Goal: Transaction & Acquisition: Purchase product/service

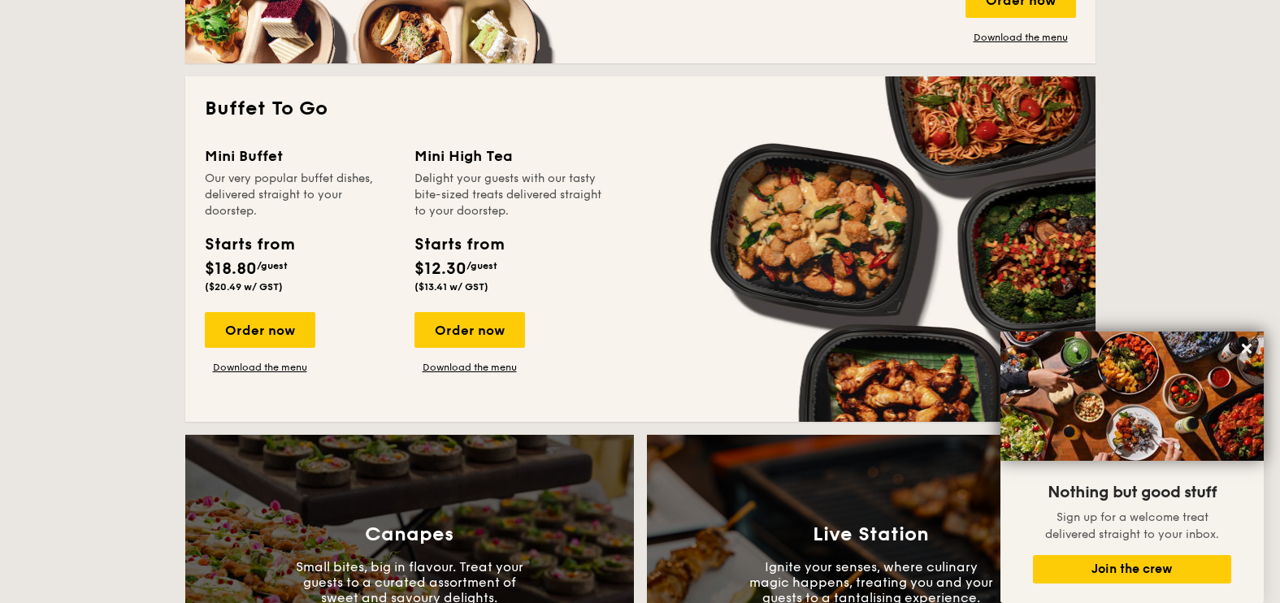
scroll to position [1016, 0]
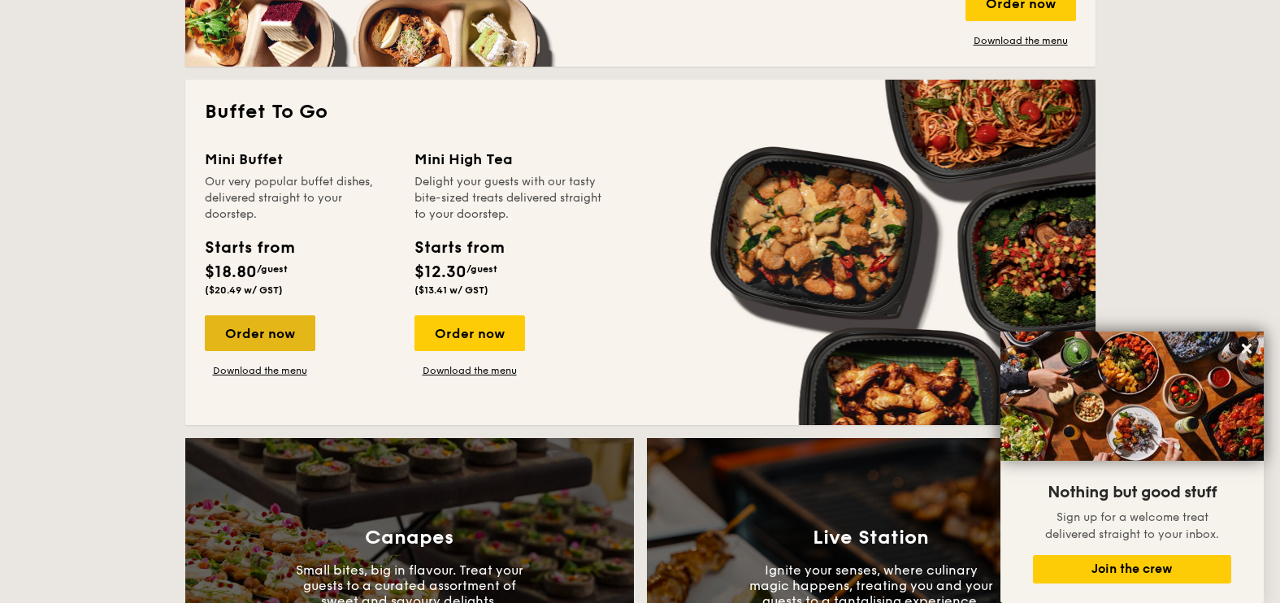
click at [228, 328] on div "Order now" at bounding box center [260, 333] width 111 height 36
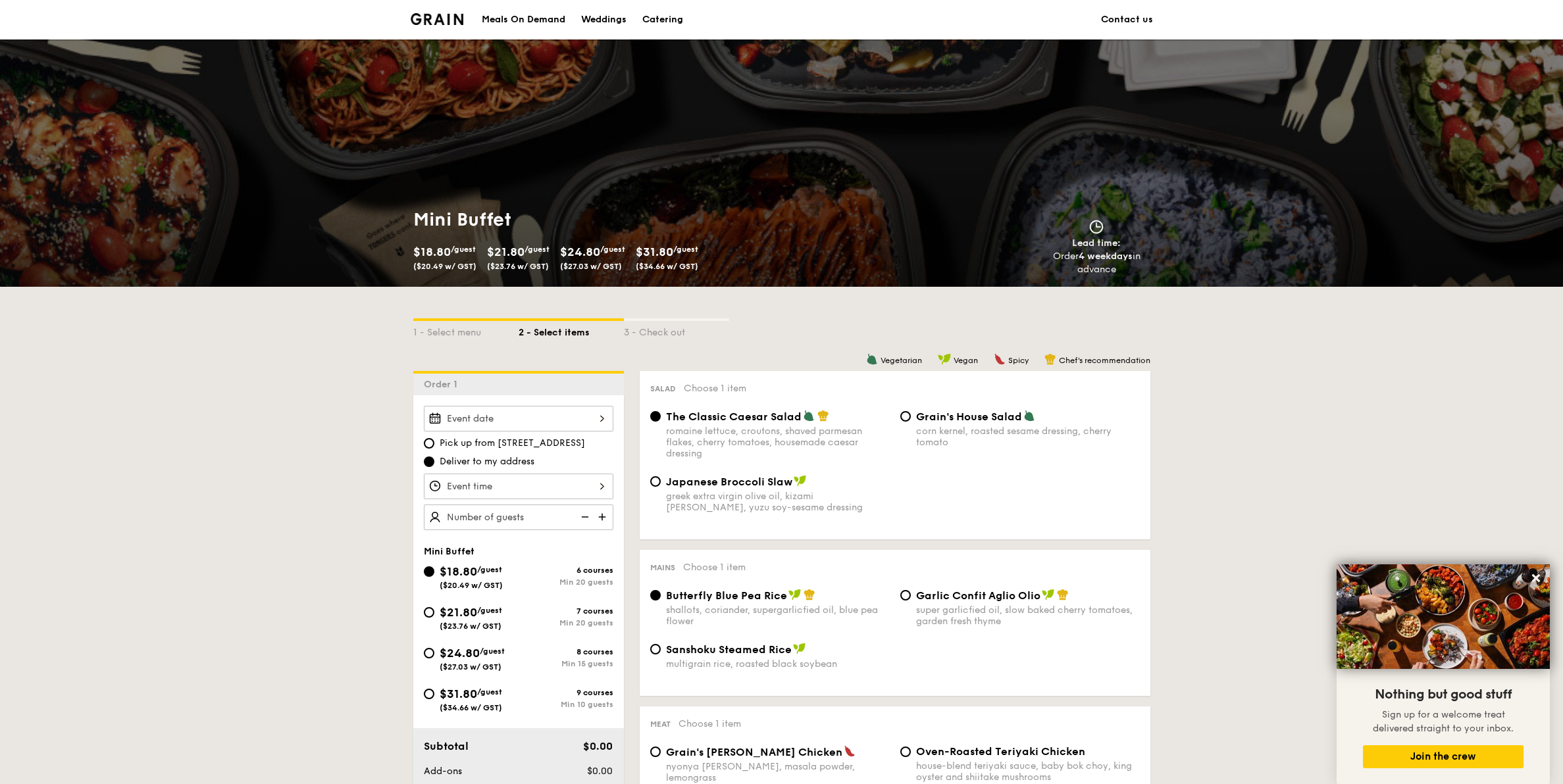
click at [469, 420] on input "Smoked Mesquite Whole Chicken brined in our in-house blend of herbs and spices,…" at bounding box center [519, 419] width 189 height 26
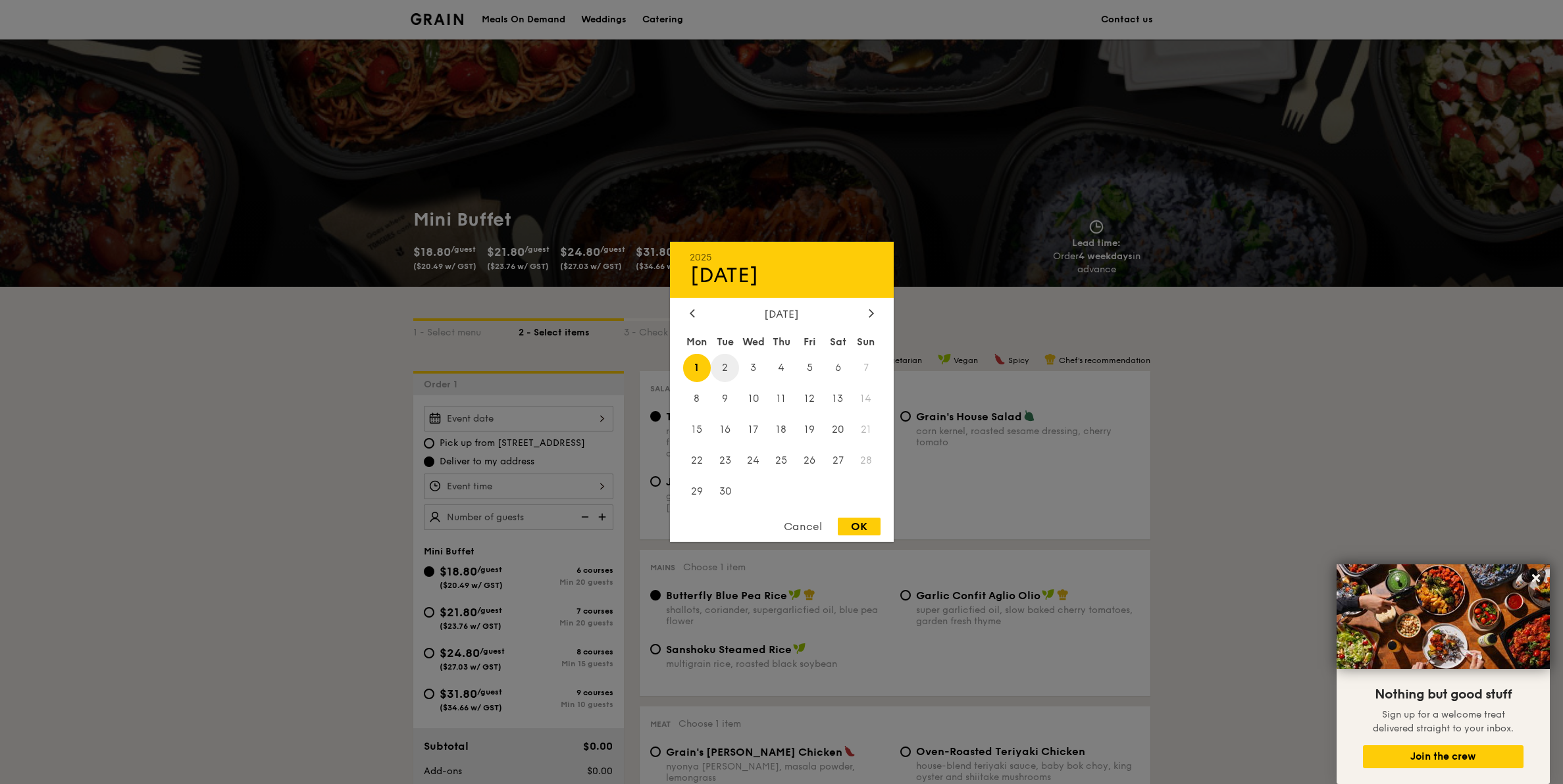
click at [735, 371] on span "2" at bounding box center [724, 367] width 28 height 28
click at [846, 487] on div "OK" at bounding box center [859, 527] width 43 height 18
type input "Sep 02, 2025"
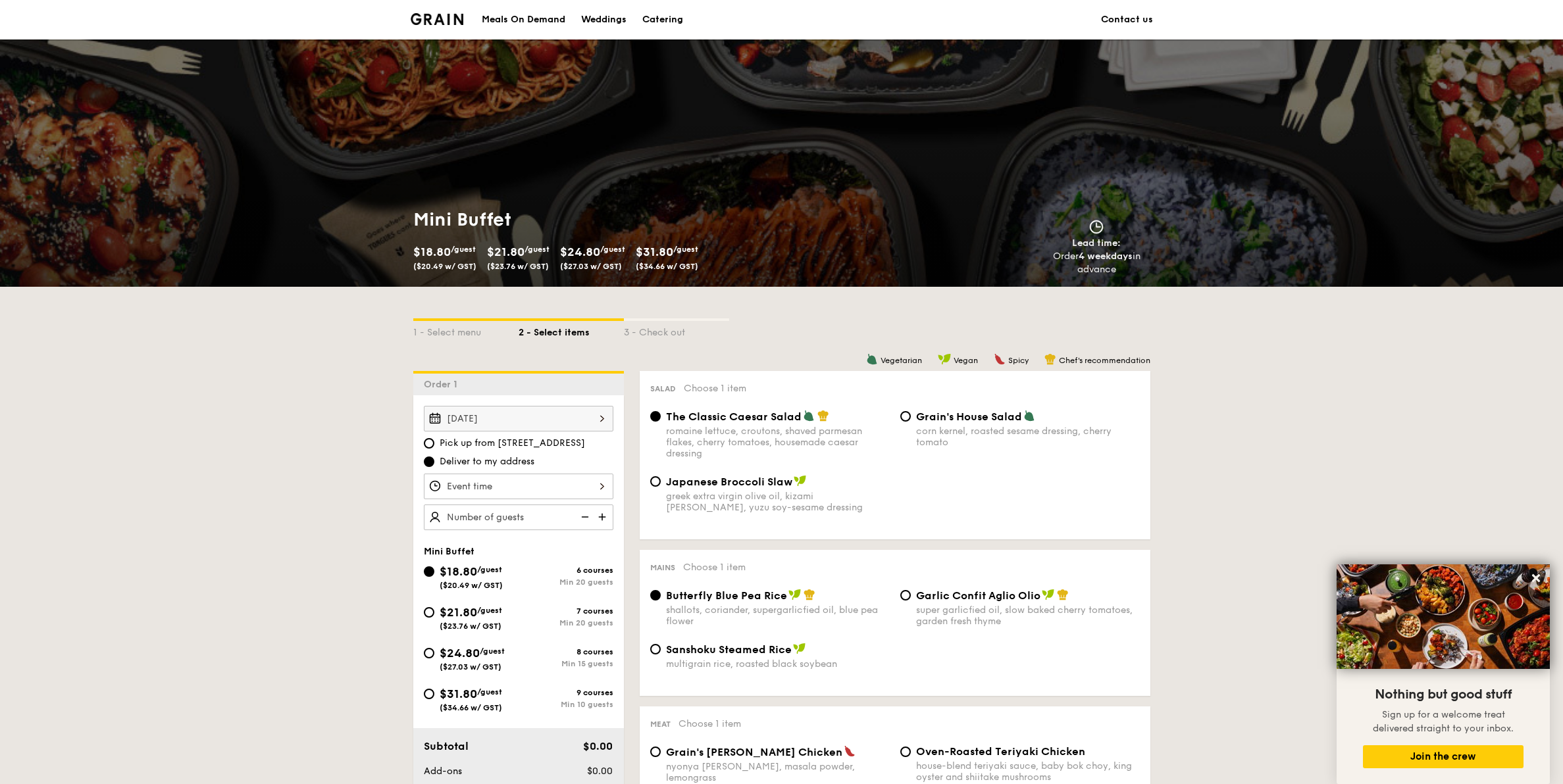
click at [536, 487] on input "Smoked Mesquite Whole Chicken brined in our in-house blend of herbs and spices,…" at bounding box center [519, 486] width 189 height 26
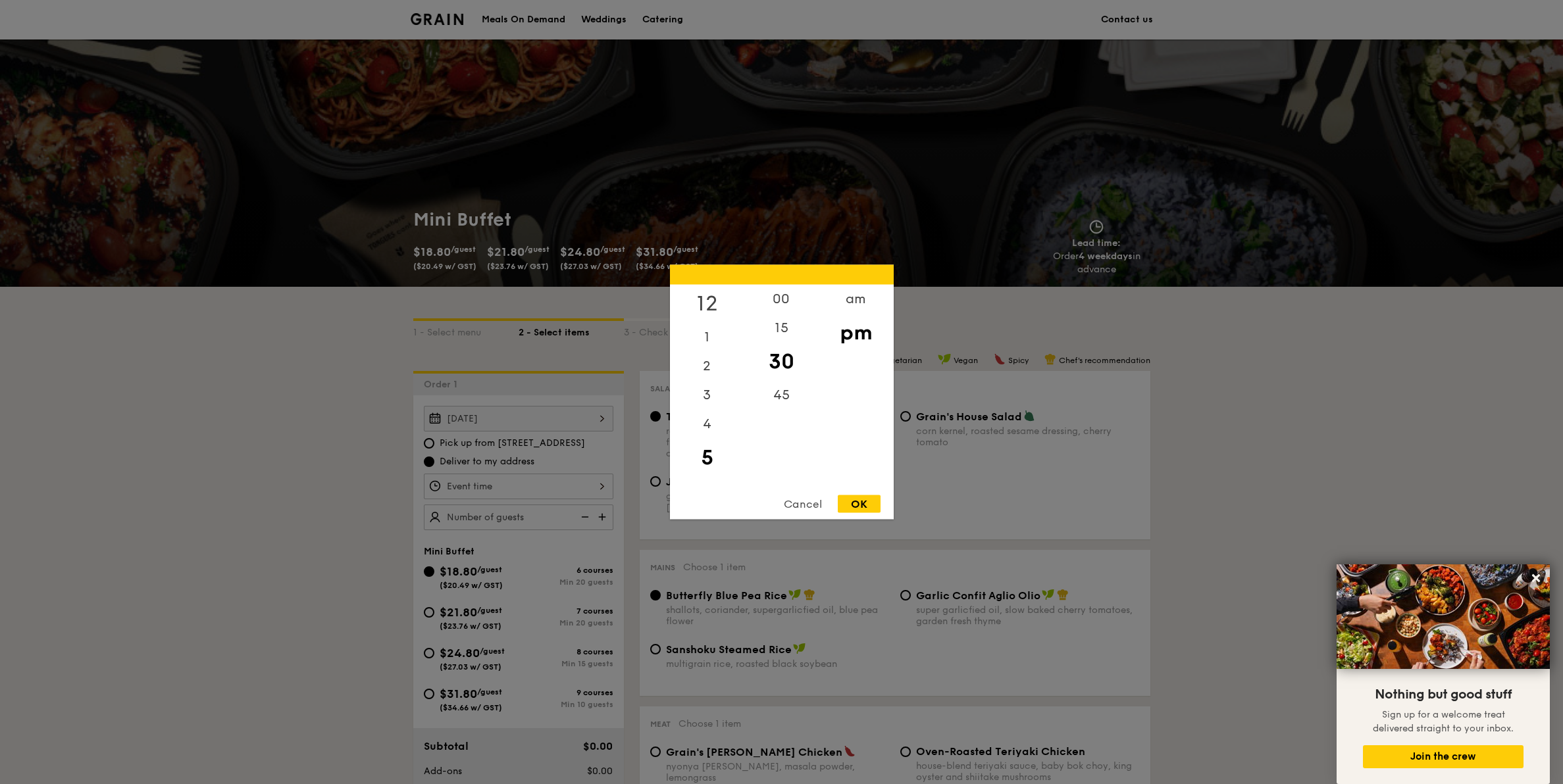
click at [722, 303] on div "12" at bounding box center [707, 303] width 74 height 38
click at [790, 303] on div "00" at bounding box center [781, 303] width 74 height 38
click at [857, 487] on div "OK" at bounding box center [859, 504] width 43 height 18
type input "12:00PM"
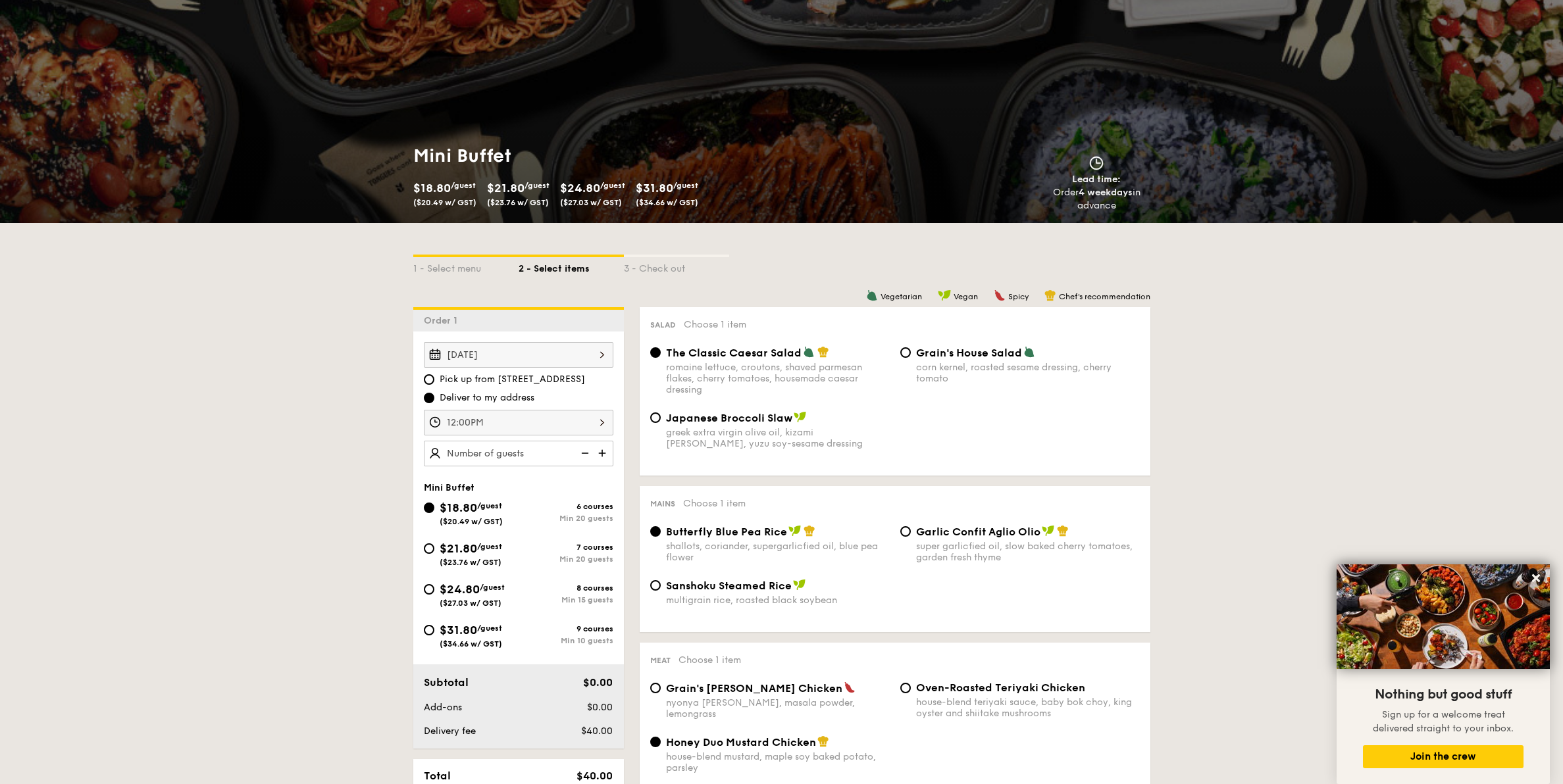
scroll to position [163, 0]
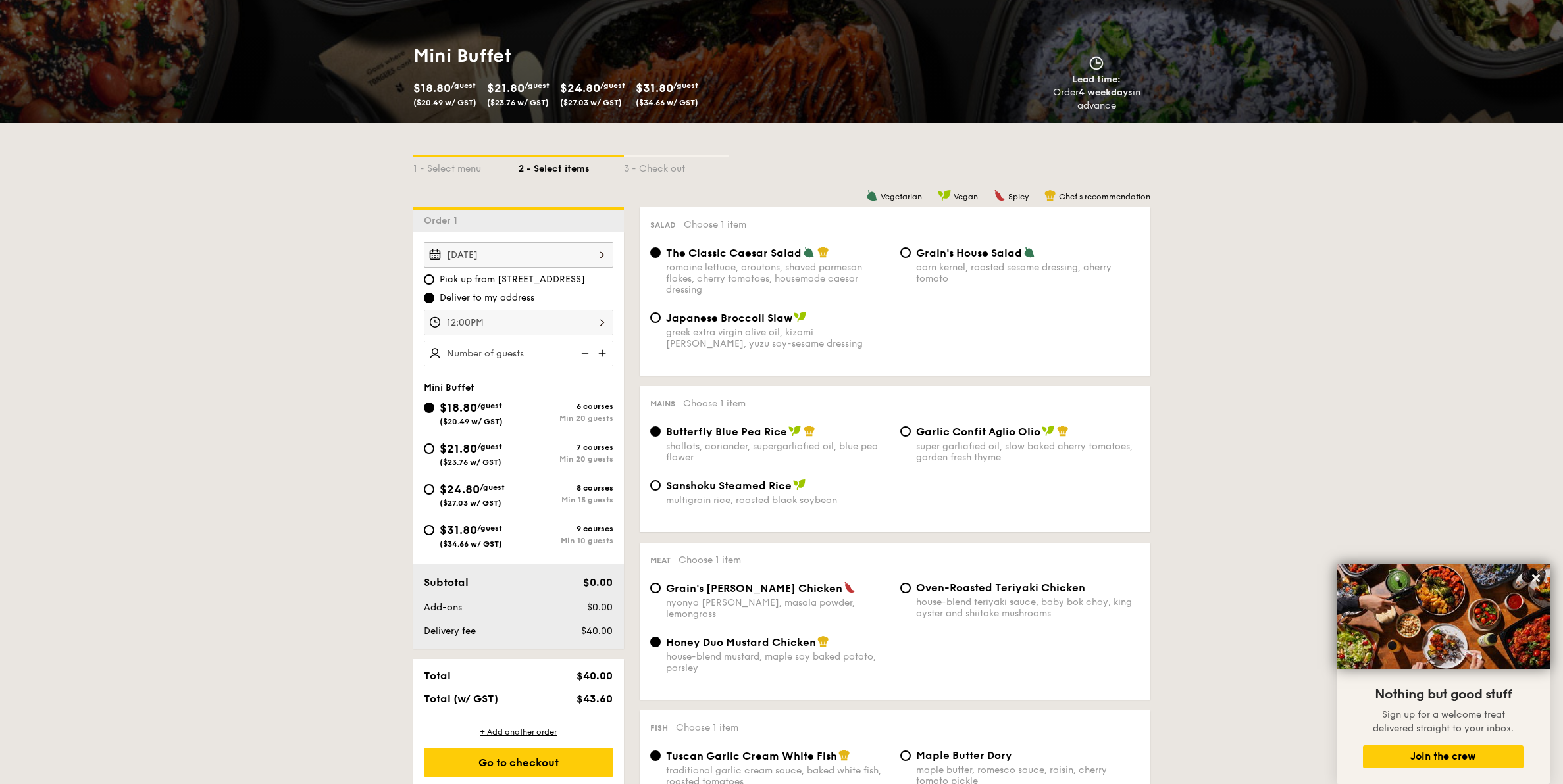
click at [434, 450] on div "$21.80 /guest ($23.76 w/ GST)" at bounding box center [471, 453] width 95 height 28
click at [434, 450] on input "$21.80 /guest ($23.76 w/ GST) 7 courses Min 20 guests" at bounding box center [429, 448] width 11 height 11
radio input "true"
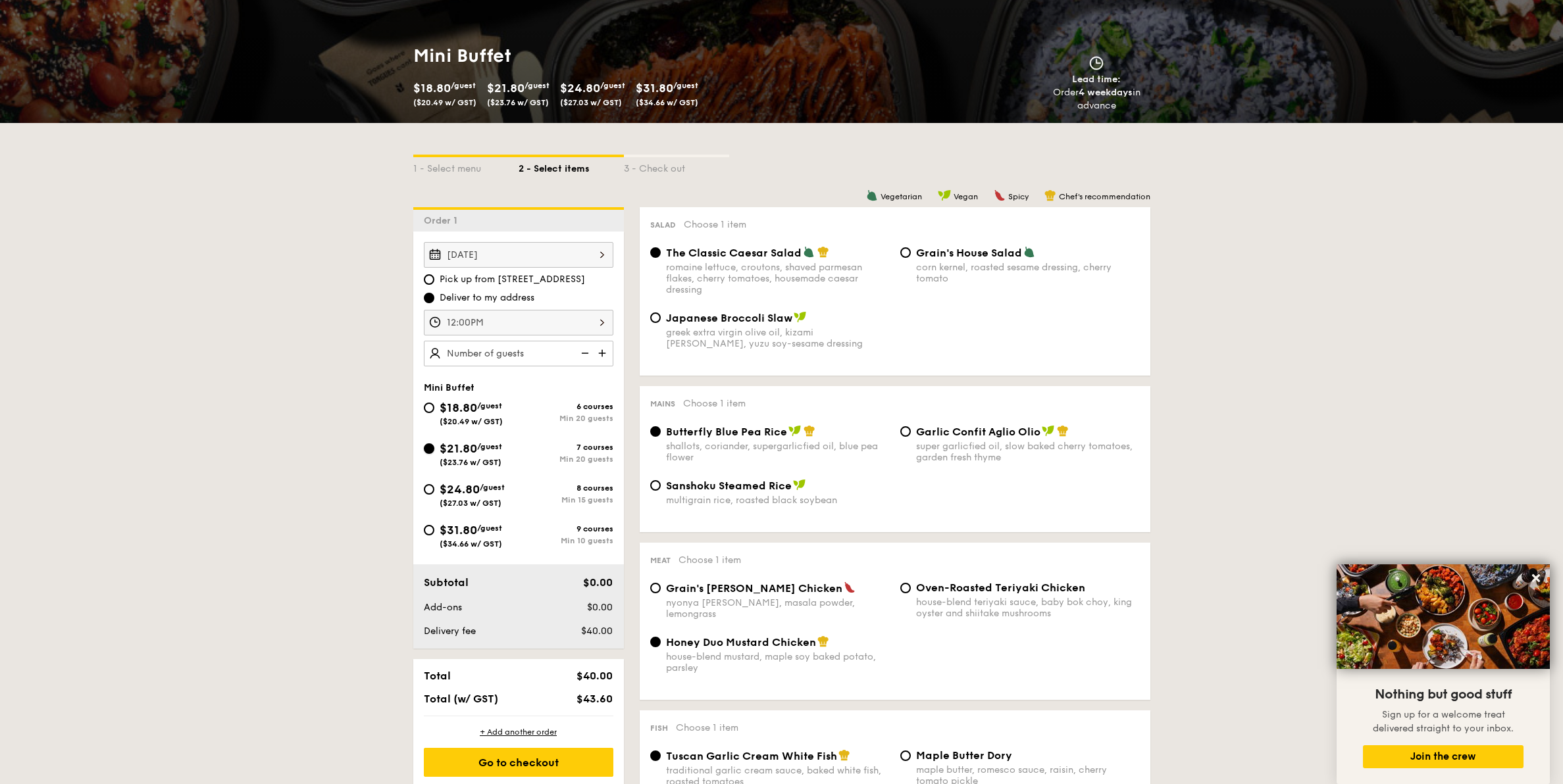
radio input "false"
radio input "true"
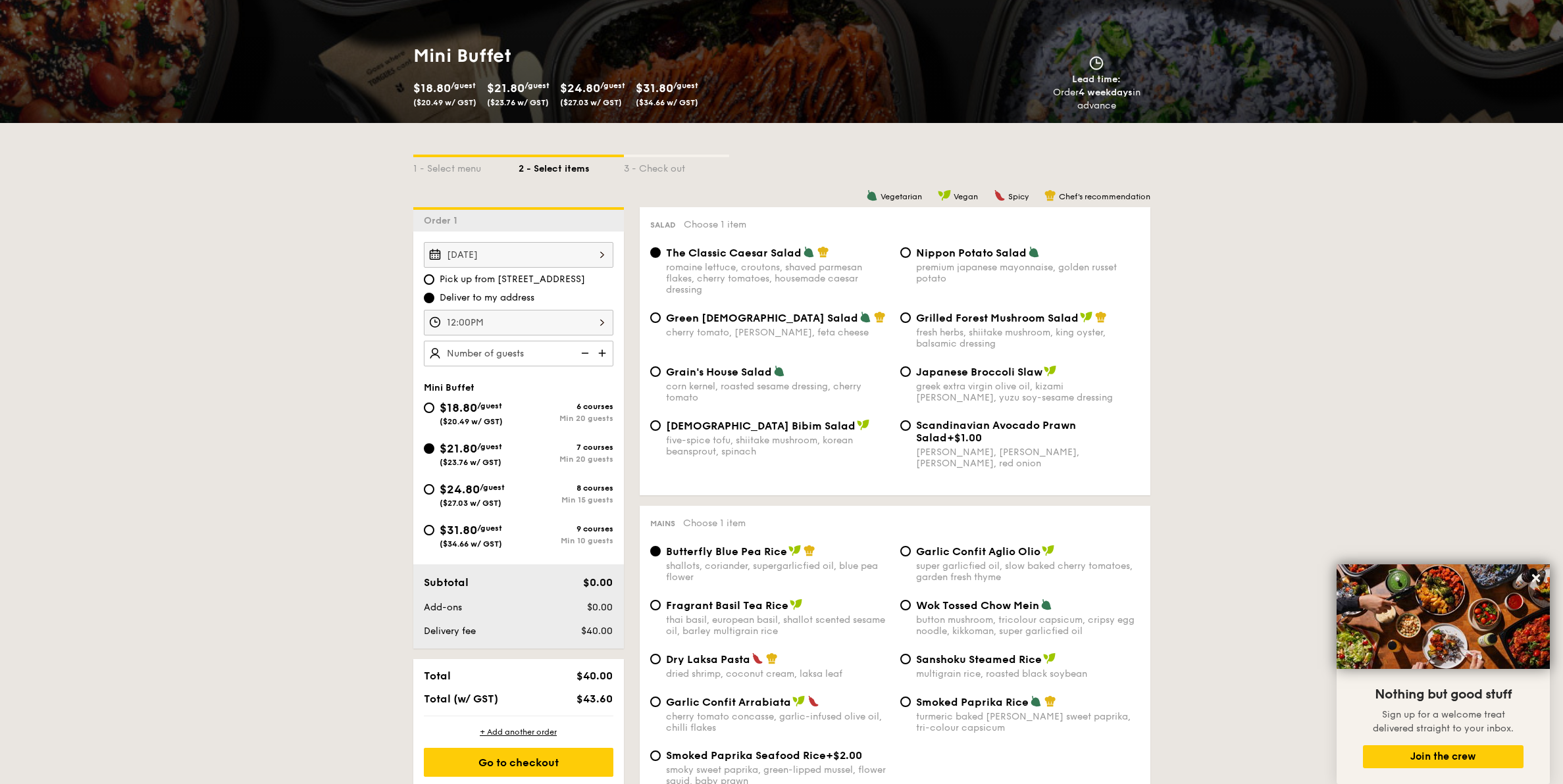
click at [916, 379] on div "Japanese Broccoli Slaw greek extra virgin olive oil, kizami nori, ginger, yuzu …" at bounding box center [1028, 384] width 223 height 38
click at [911, 377] on input "Japanese Broccoli Slaw greek extra virgin olive oil, kizami nori, ginger, yuzu …" at bounding box center [905, 371] width 11 height 11
radio input "true"
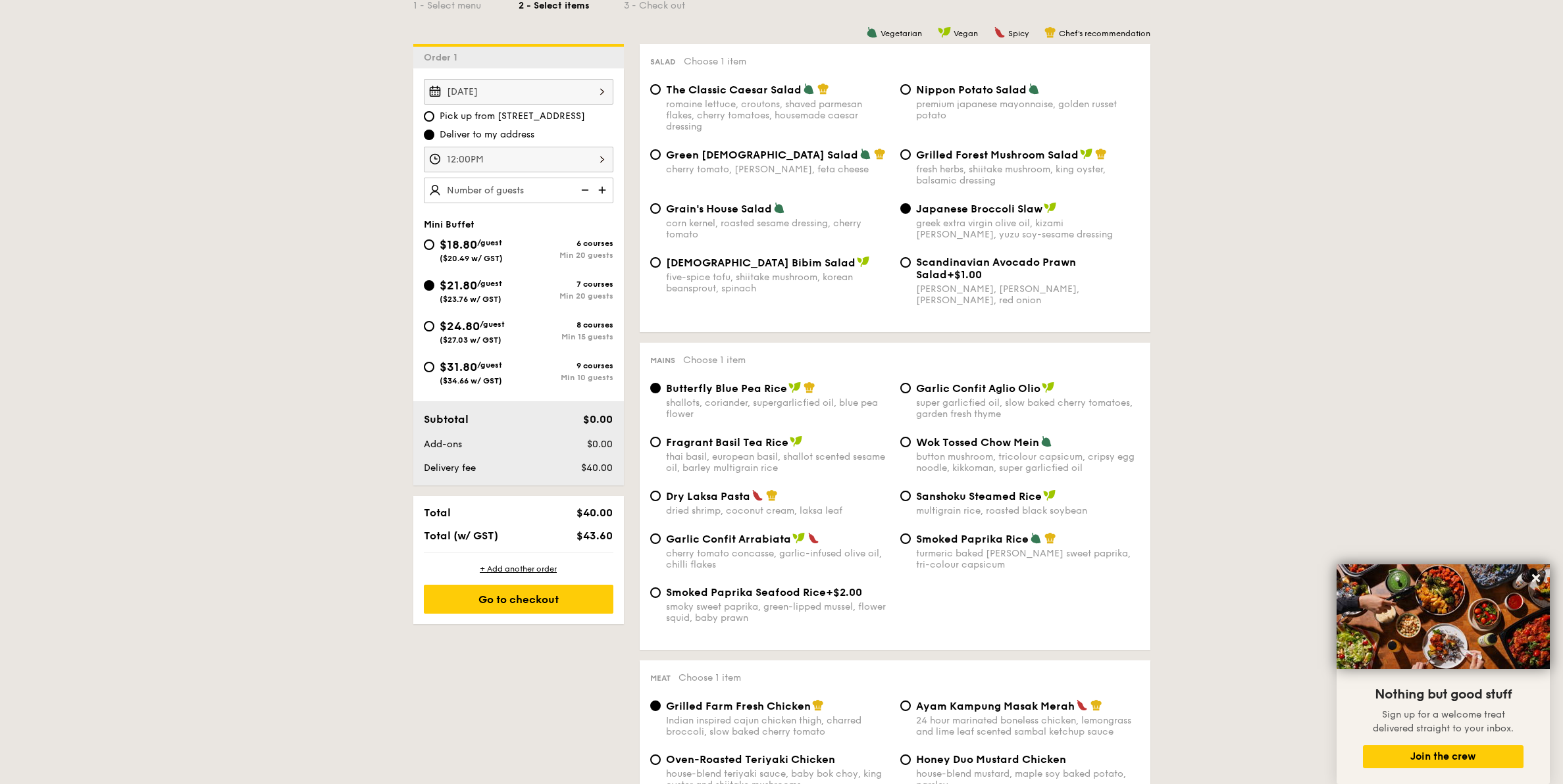
click at [923, 487] on span "Smoked Paprika Rice" at bounding box center [972, 538] width 113 height 12
click at [911, 487] on input "Smoked Paprika Rice turmeric baked rice, smokey sweet paprika, tri-colour capsi…" at bounding box center [905, 538] width 11 height 11
radio input "true"
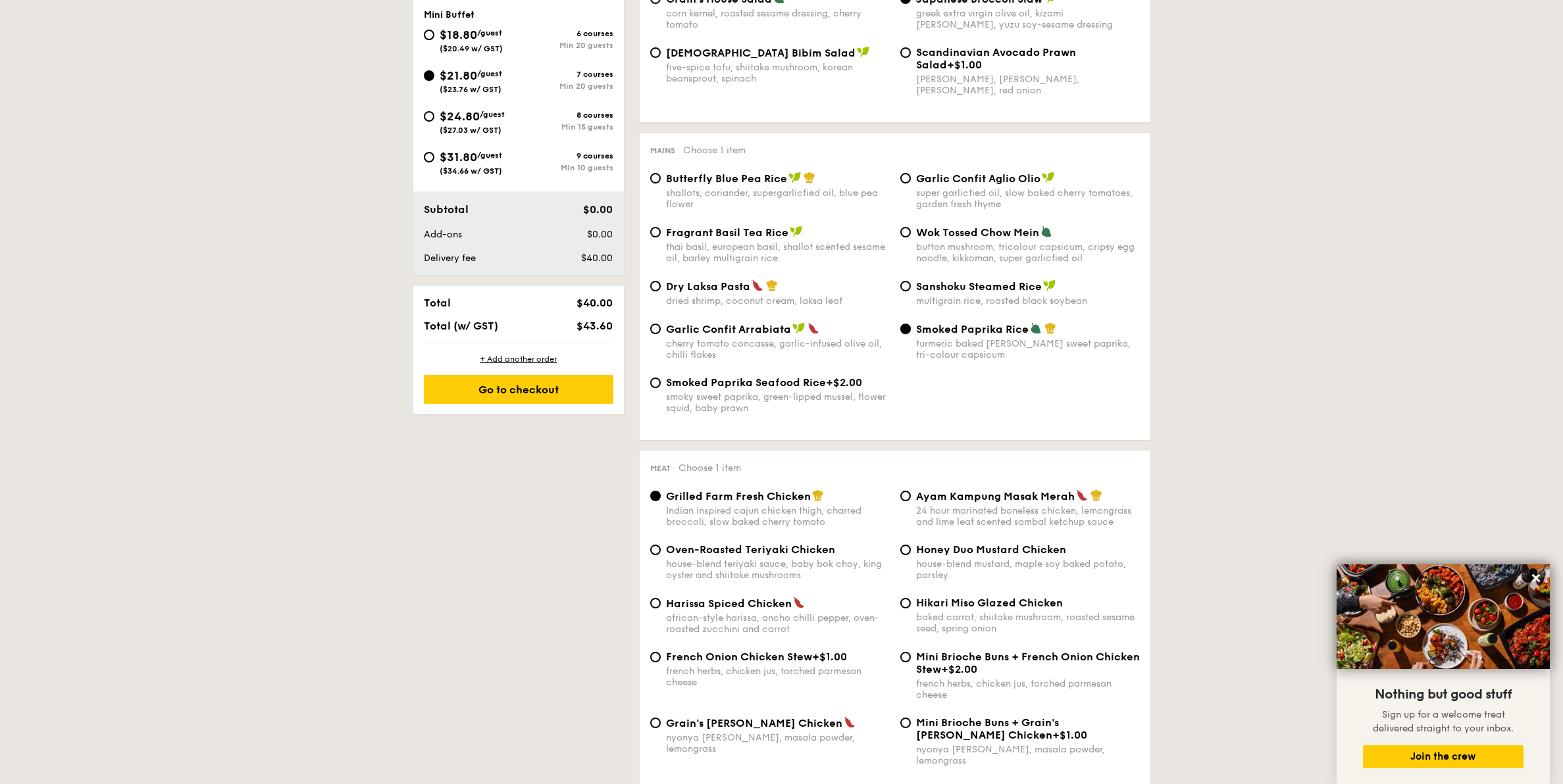
scroll to position [571, 0]
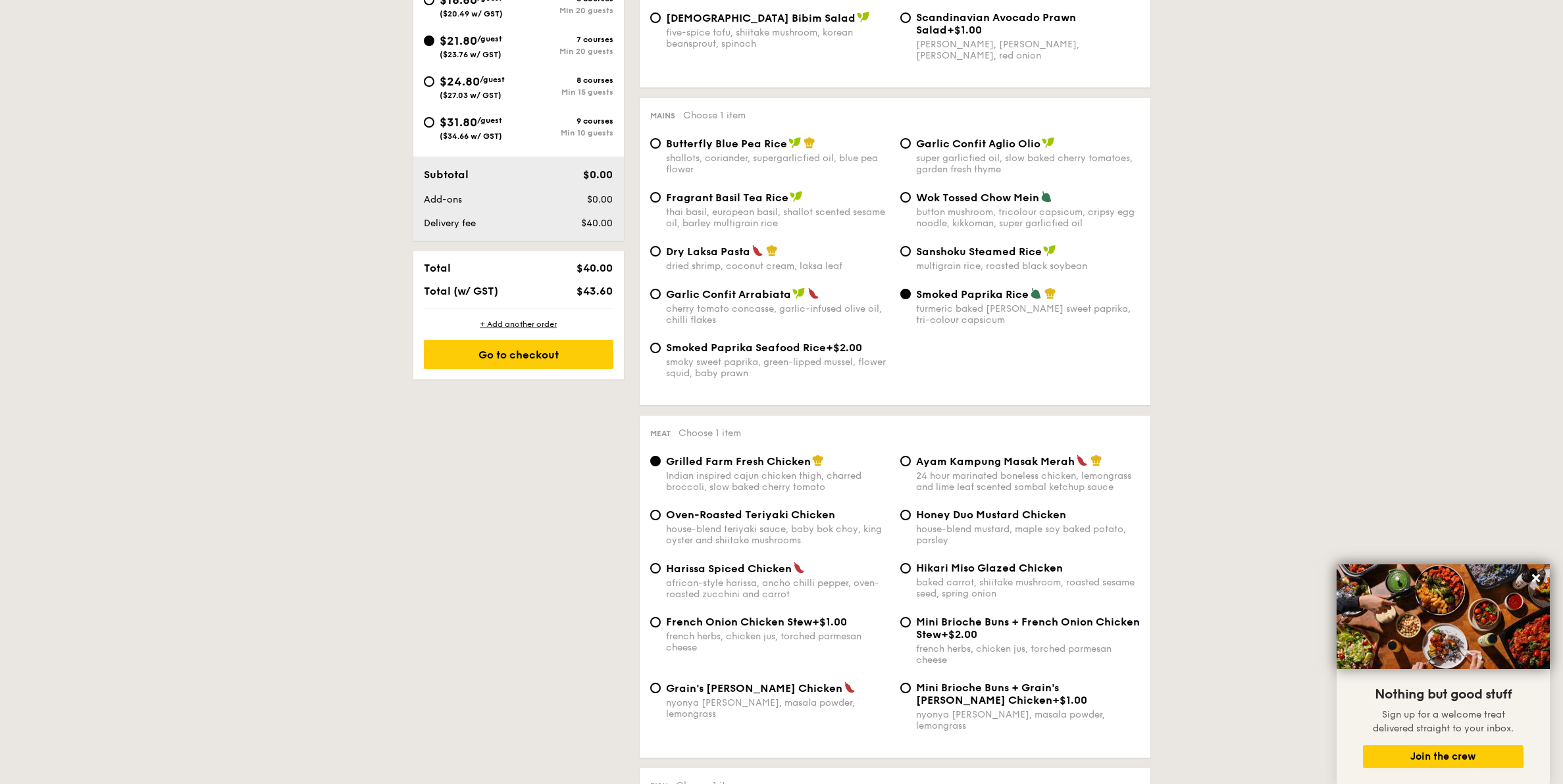
click at [765, 487] on div "african-style harissa, ancho chilli pepper, oven-roasted zucchini and carrot" at bounding box center [778, 589] width 223 height 23
click at [660, 487] on input "Harissa Spiced Chicken african-style harissa, ancho chilli pepper, oven-roasted…" at bounding box center [655, 568] width 11 height 11
radio input "true"
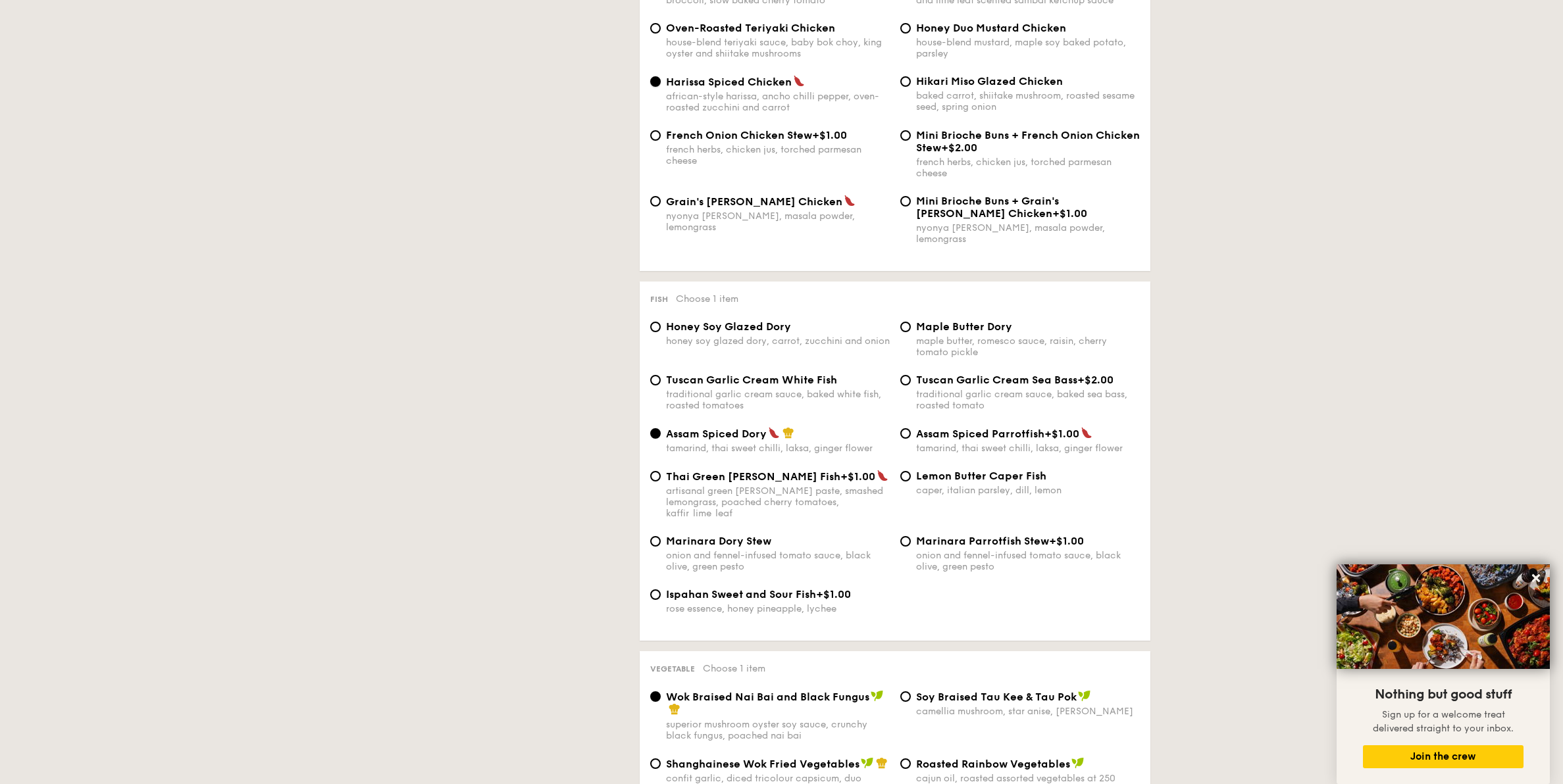
scroll to position [1062, 0]
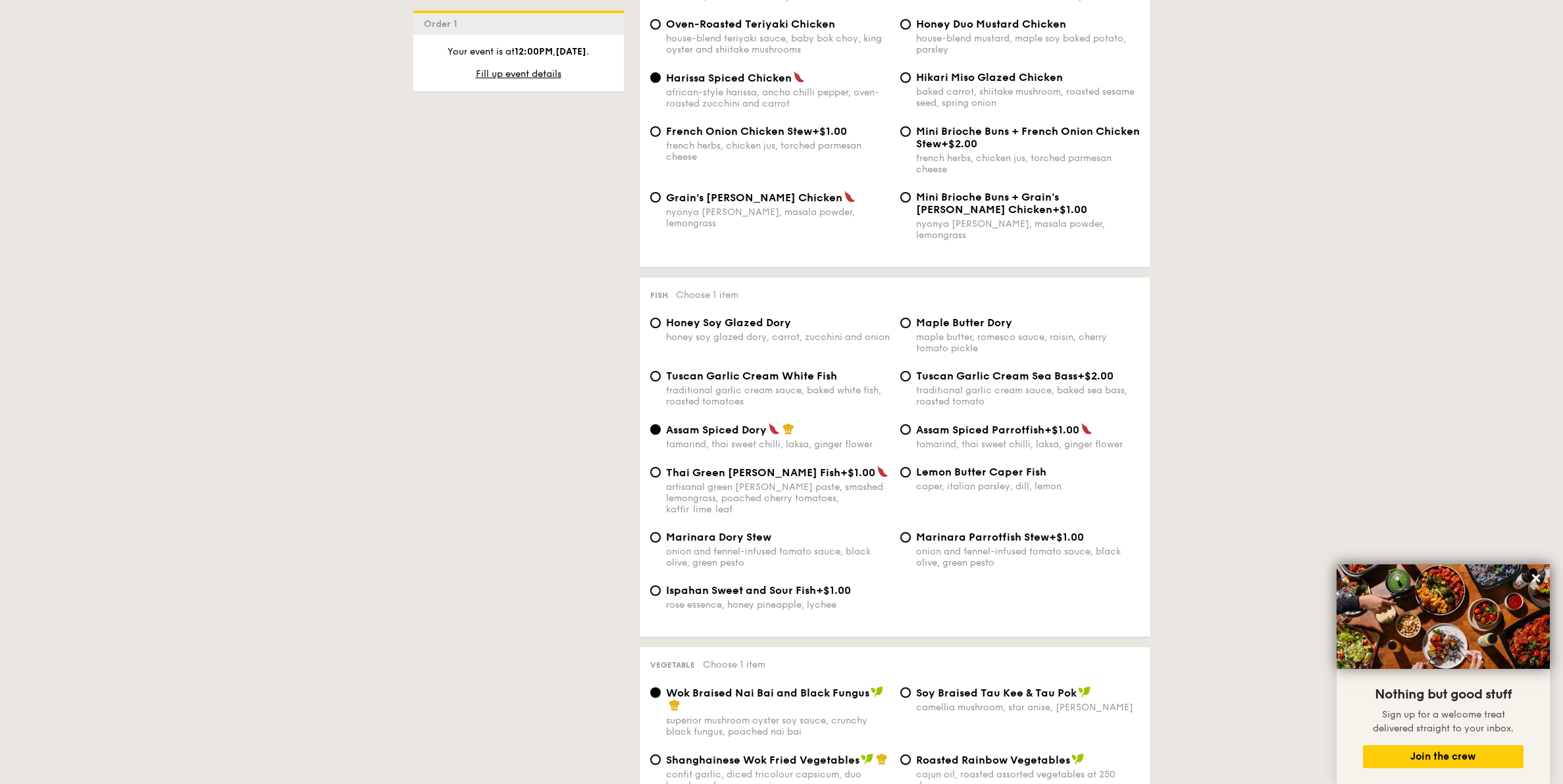
click at [947, 469] on div "Lemon Butter Caper Fish caper, italian parsley, dill, lemon" at bounding box center [1028, 479] width 223 height 27
click at [911, 469] on input "Lemon Butter Caper Fish caper, italian parsley, dill, lemon" at bounding box center [905, 472] width 11 height 11
radio input "true"
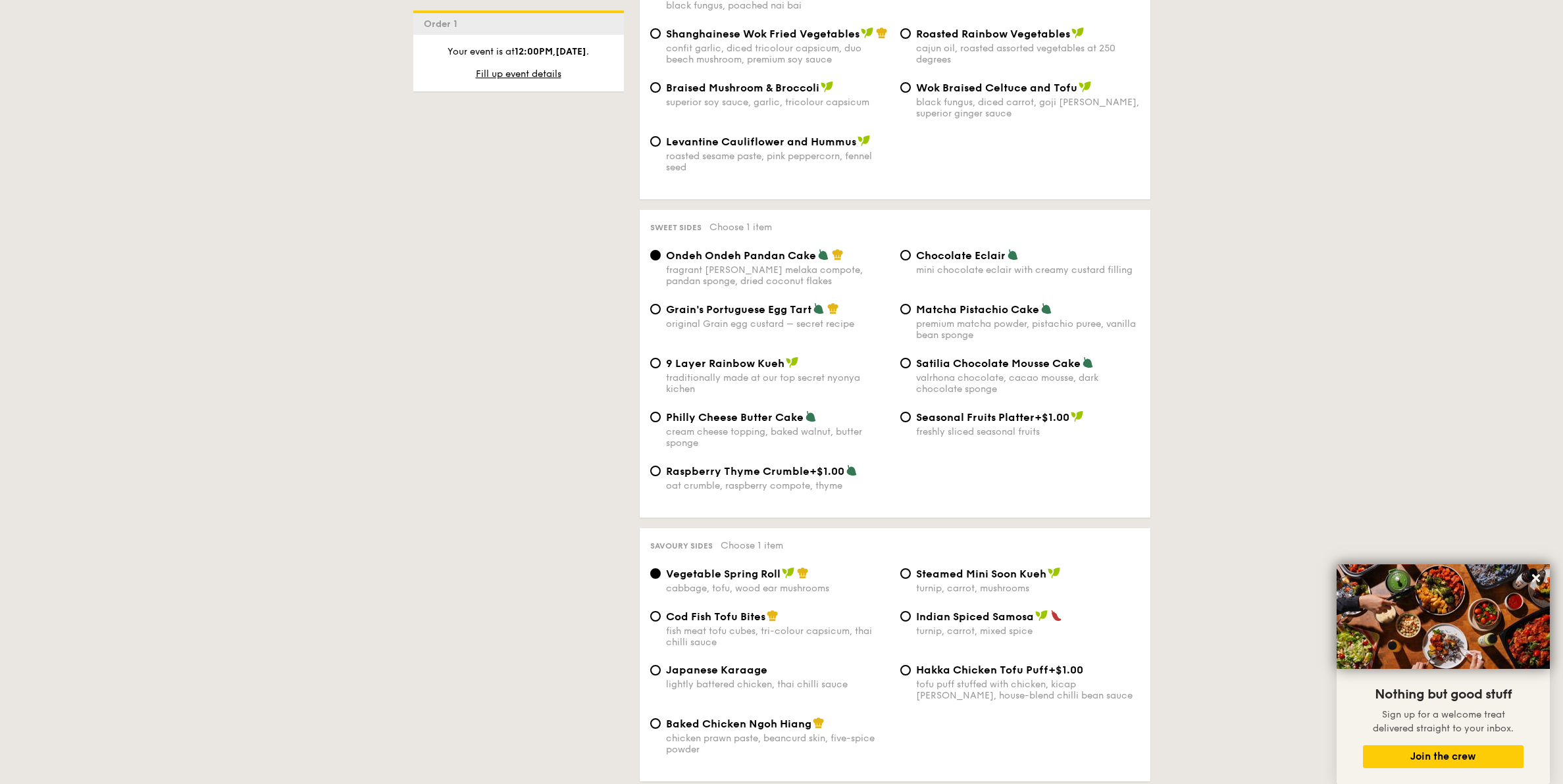
scroll to position [1798, 0]
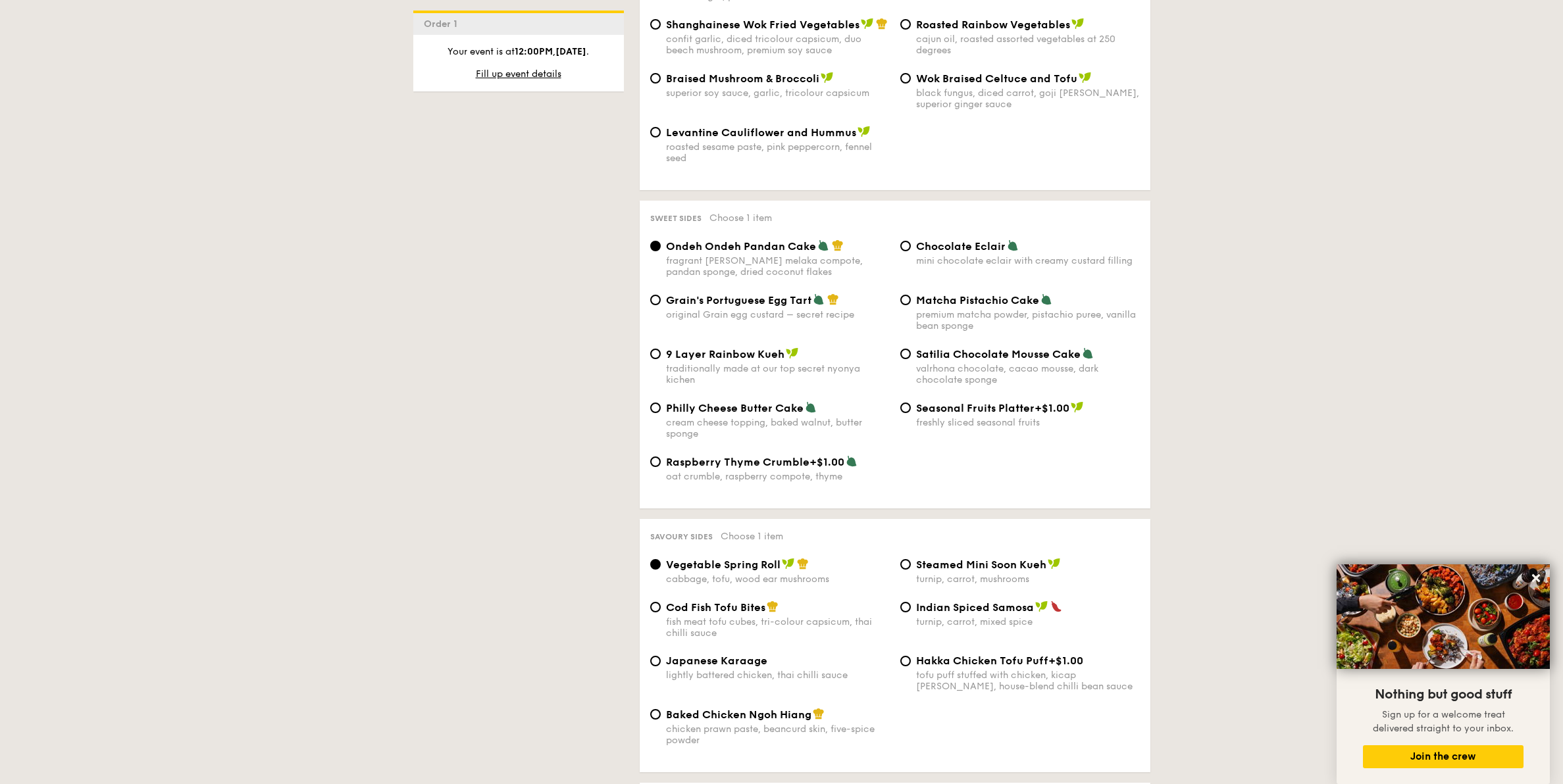
click at [1003, 487] on label "Steamed Mini Soon Kueh turnip, carrot, mushrooms" at bounding box center [1020, 578] width 240 height 12
click at [911, 487] on input "Steamed Mini Soon Kueh turnip, carrot, mushrooms" at bounding box center [905, 564] width 11 height 11
radio input "true"
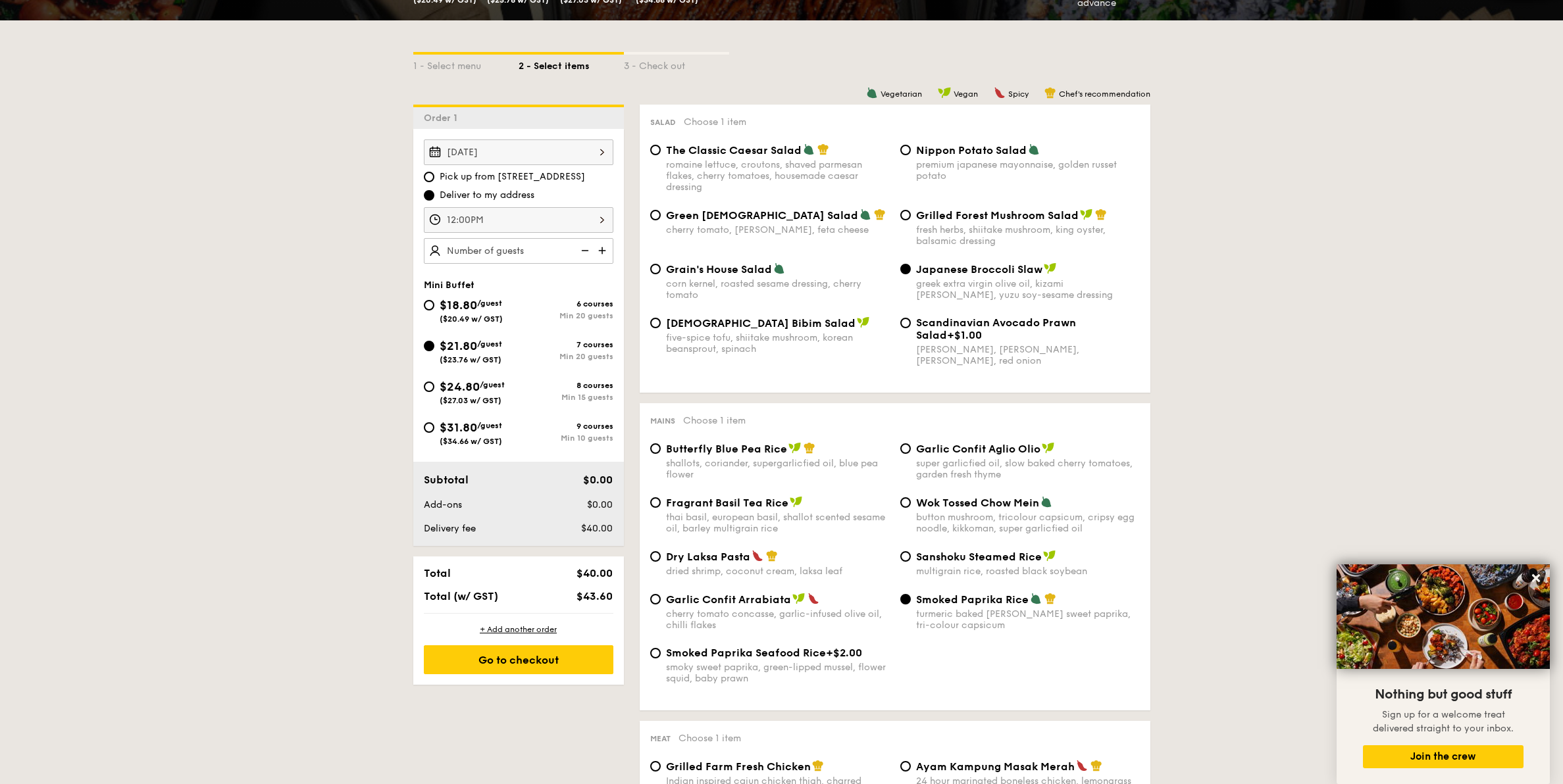
scroll to position [244, 0]
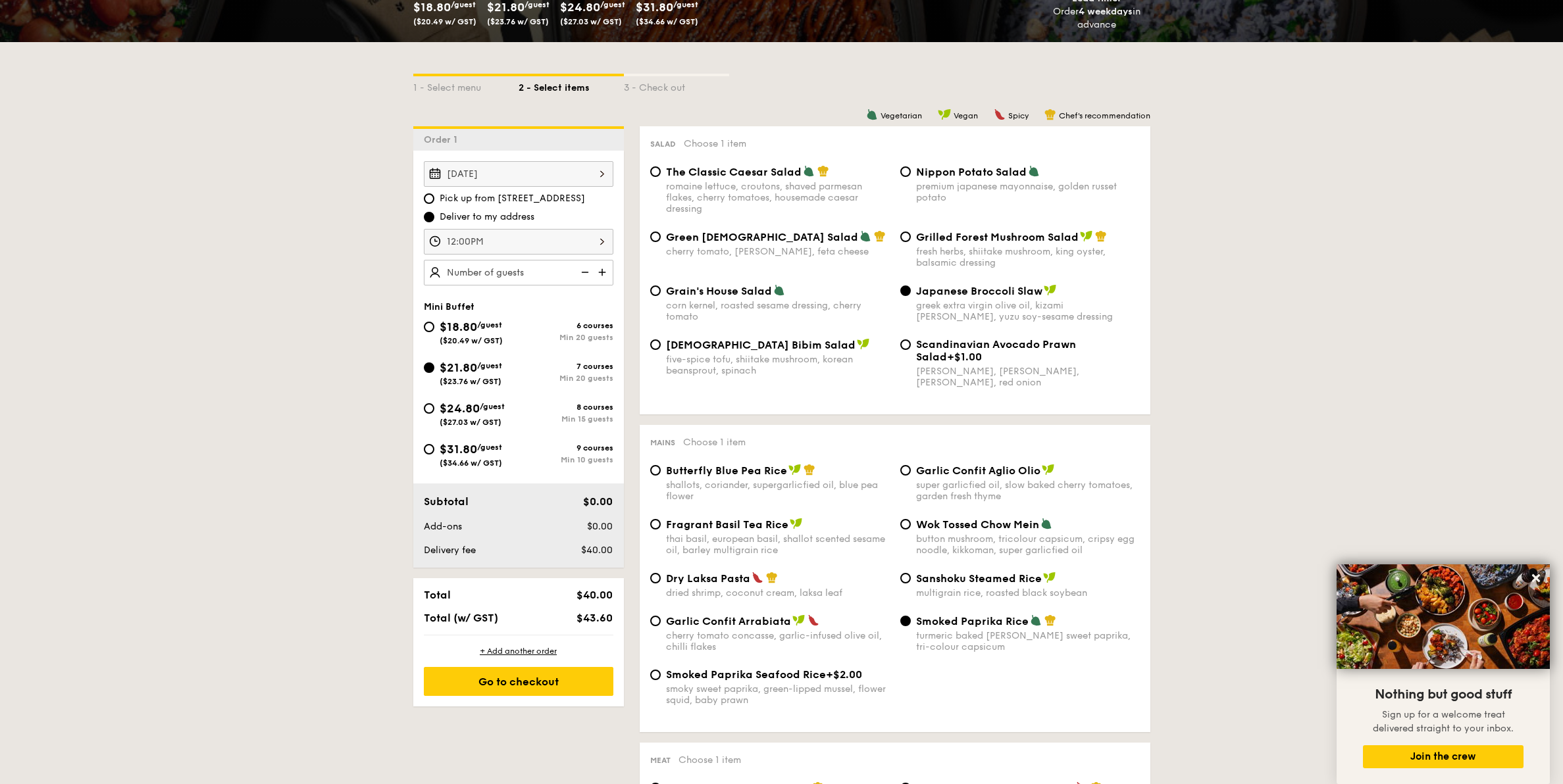
click at [603, 265] on img at bounding box center [603, 272] width 19 height 25
click at [600, 273] on img at bounding box center [603, 272] width 19 height 25
type input "25 guests"
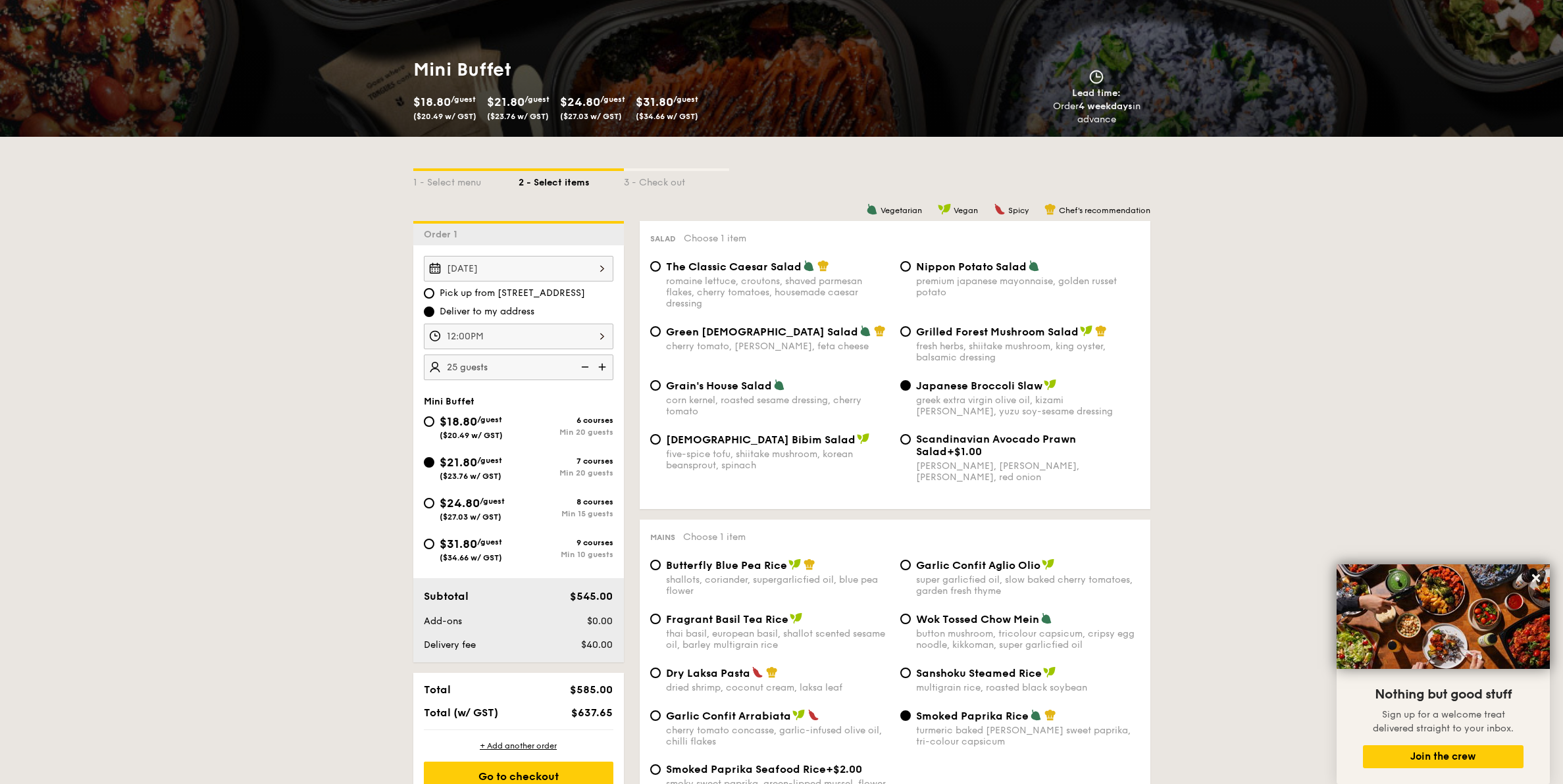
scroll to position [327, 0]
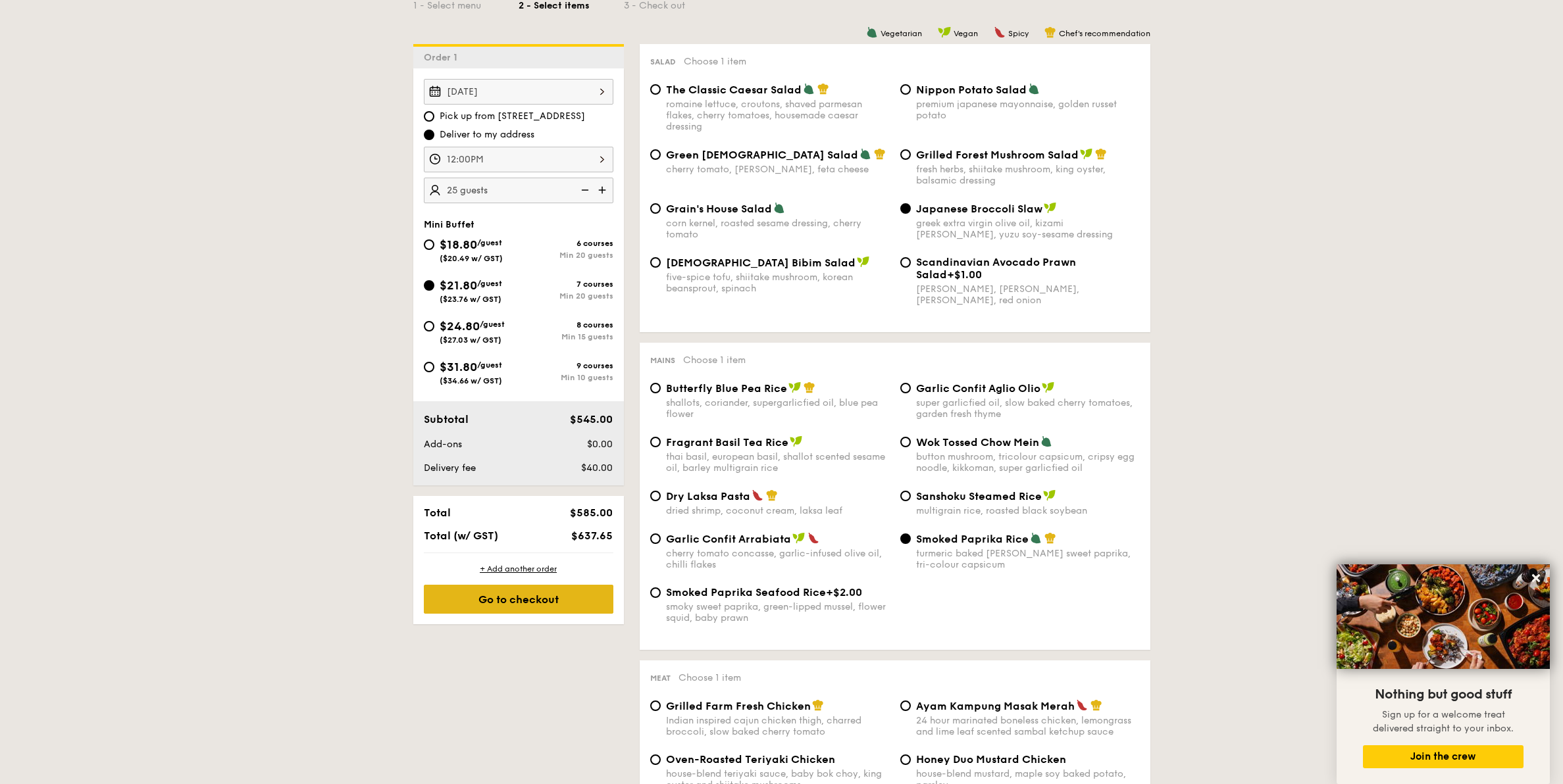
click at [591, 487] on div "Go to checkout" at bounding box center [519, 600] width 189 height 29
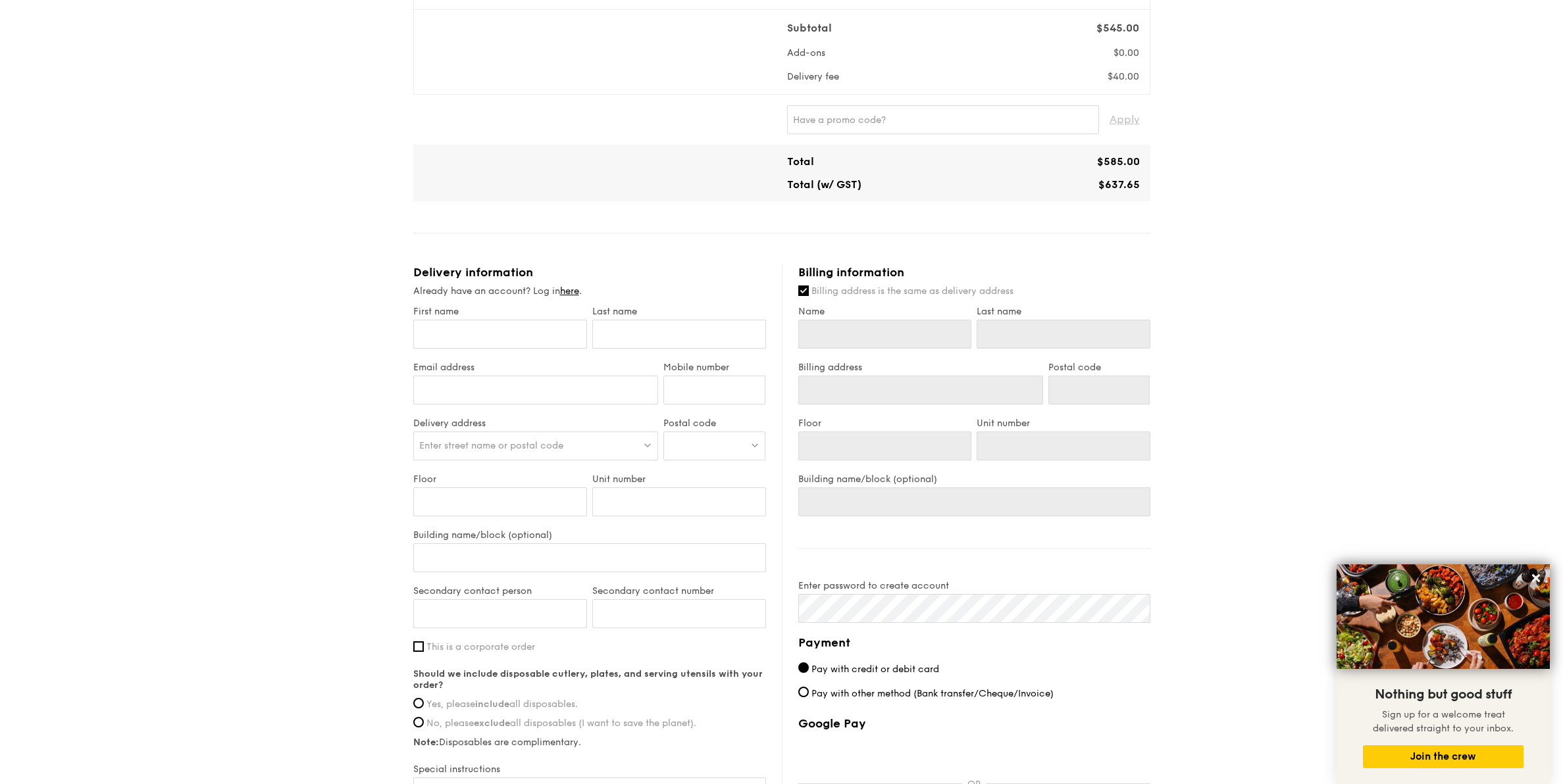
scroll to position [494, 0]
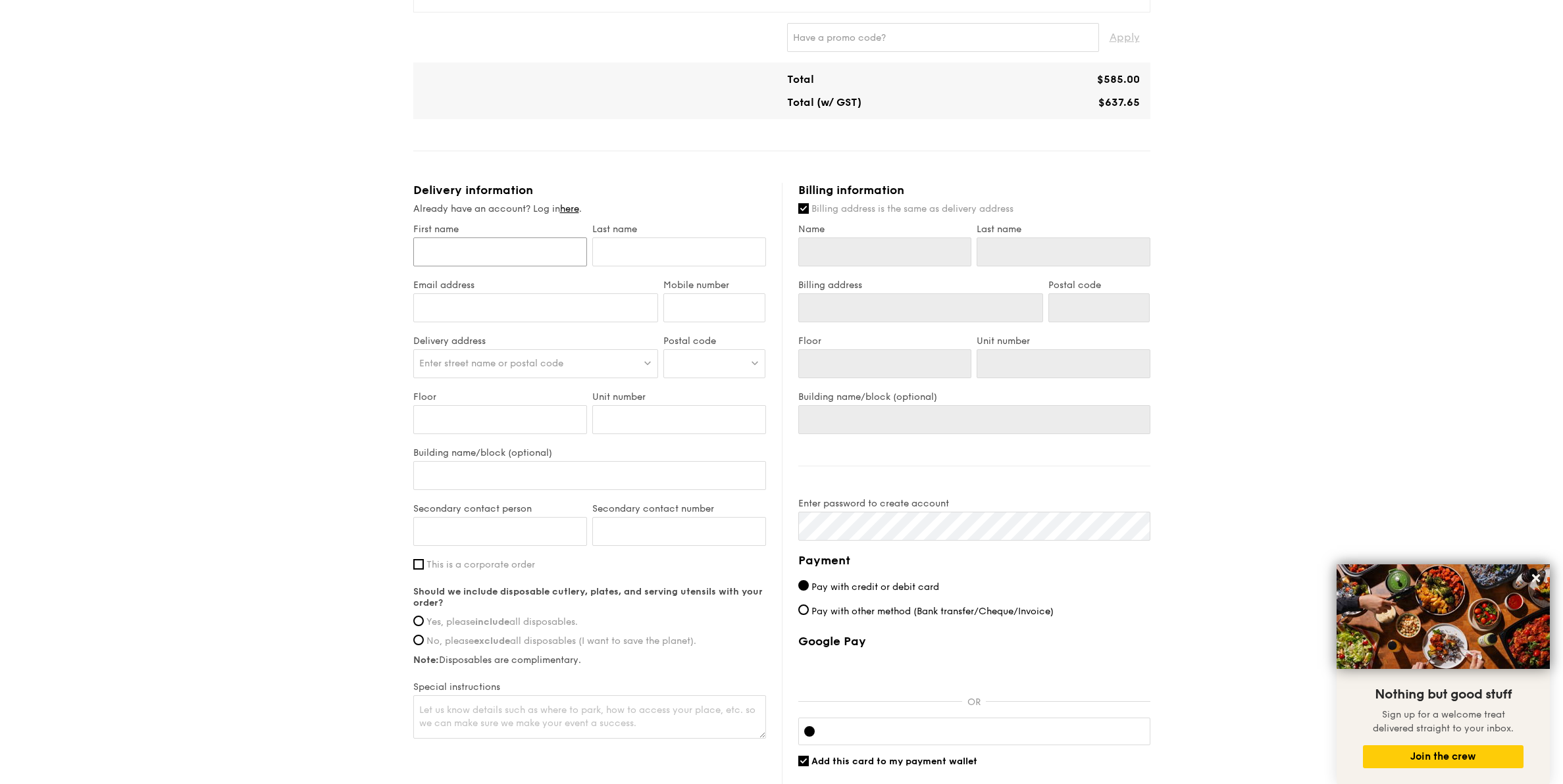
click at [476, 252] on input "First name" at bounding box center [499, 252] width 174 height 29
type input "G"
type input "Guan Hon"
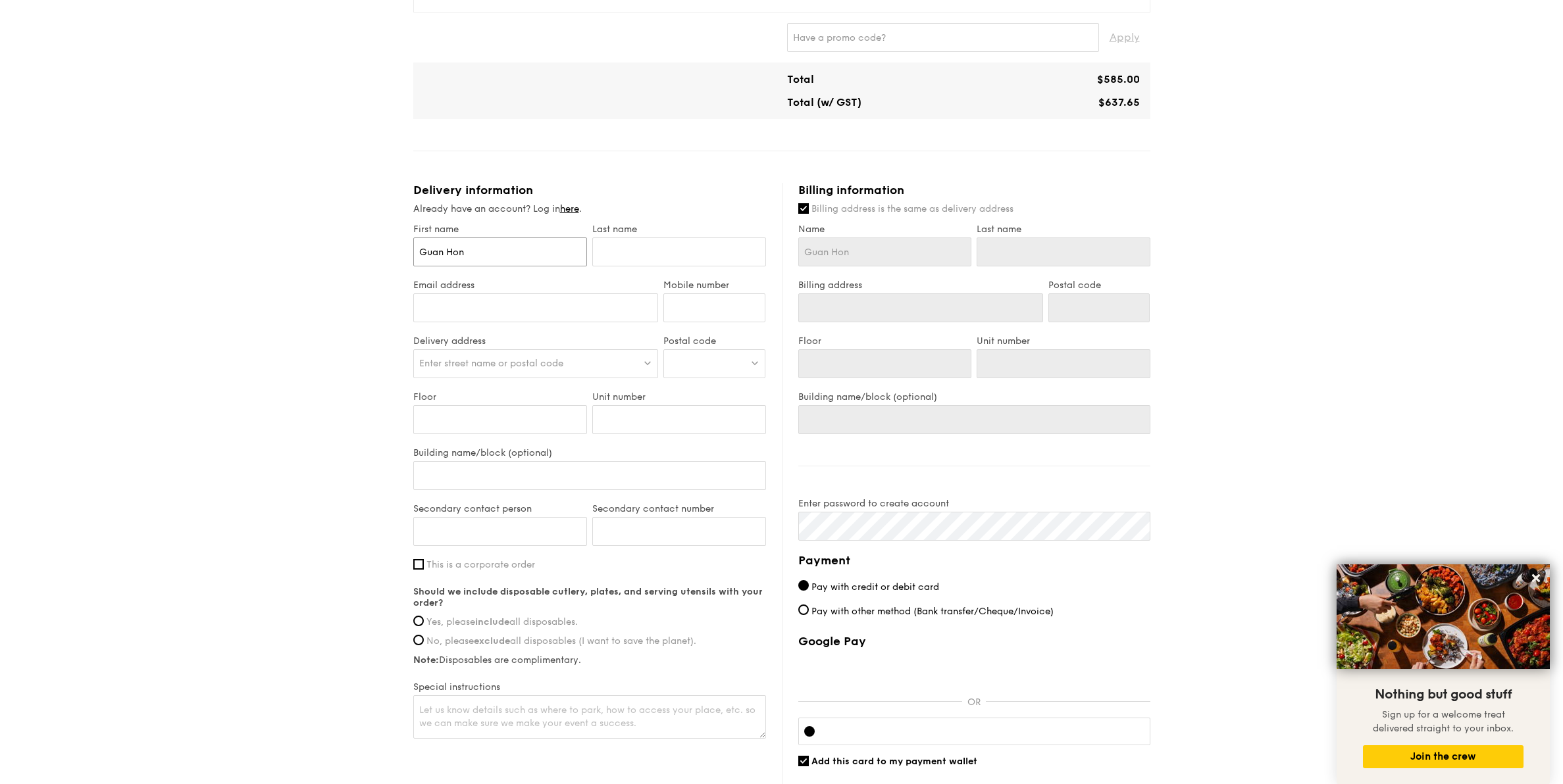
type input "[PERSON_NAME]"
click at [639, 248] on input "text" at bounding box center [679, 252] width 174 height 29
type input "T"
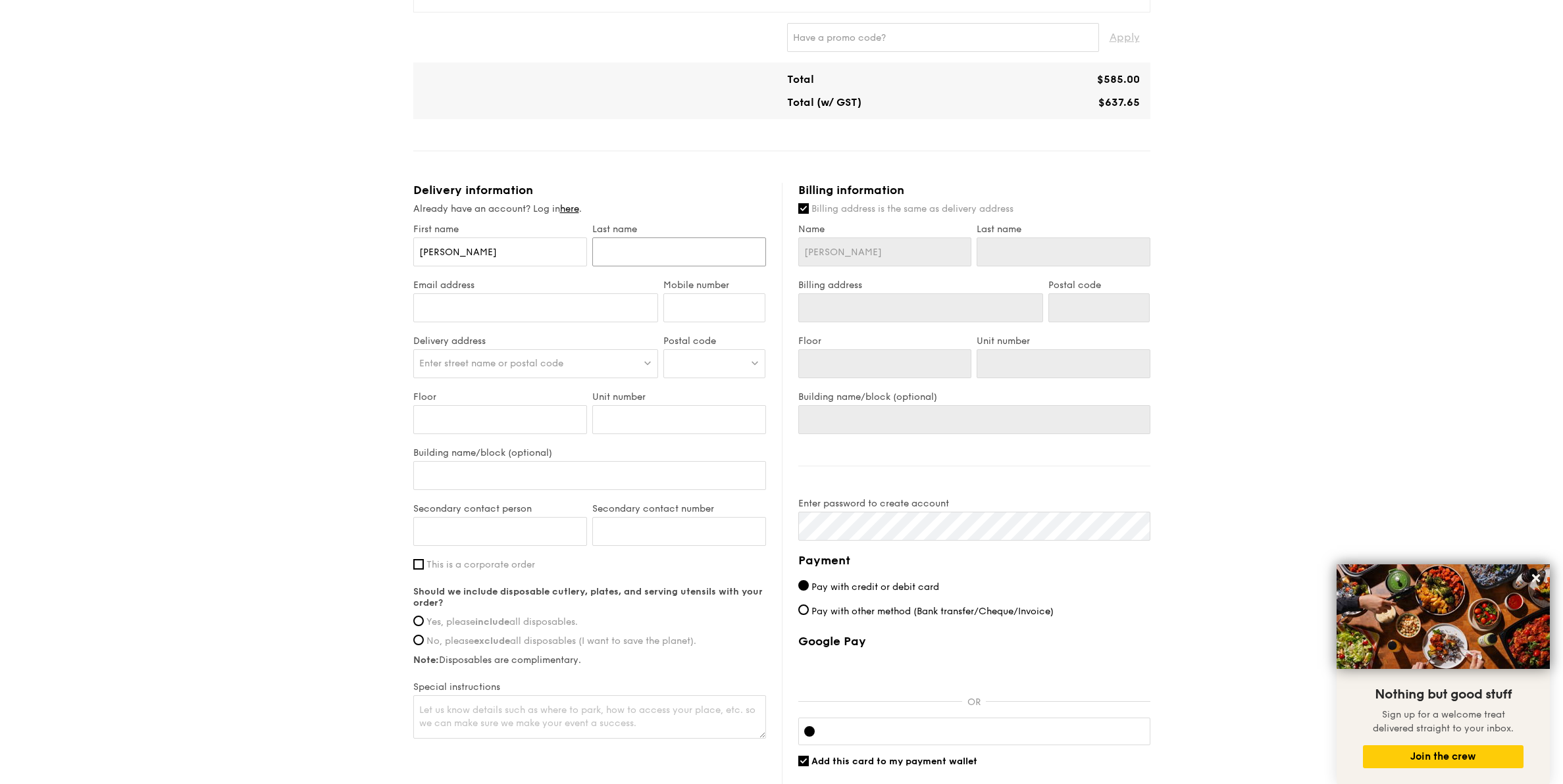
type input "T"
type input "Tan"
drag, startPoint x: 578, startPoint y: 306, endPoint x: 578, endPoint y: 324, distance: 18.0
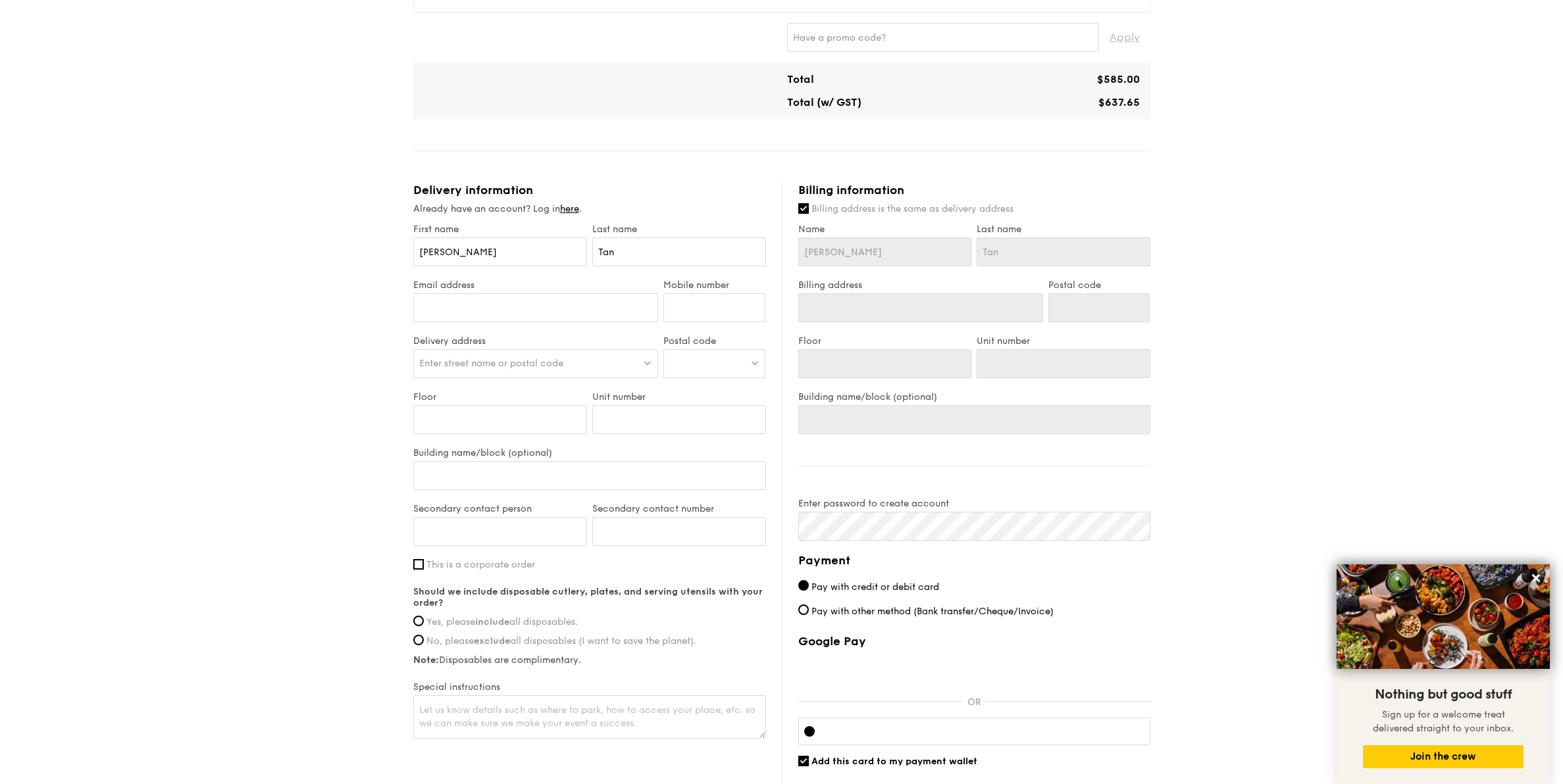
click at [580, 317] on div at bounding box center [535, 315] width 245 height 42
click at [584, 311] on input "Email address" at bounding box center [535, 308] width 245 height 29
type input "[EMAIL_ADDRESS][DOMAIN_NAME]"
type input "93879331"
click at [580, 367] on div "Enter street name or postal code" at bounding box center [535, 364] width 245 height 29
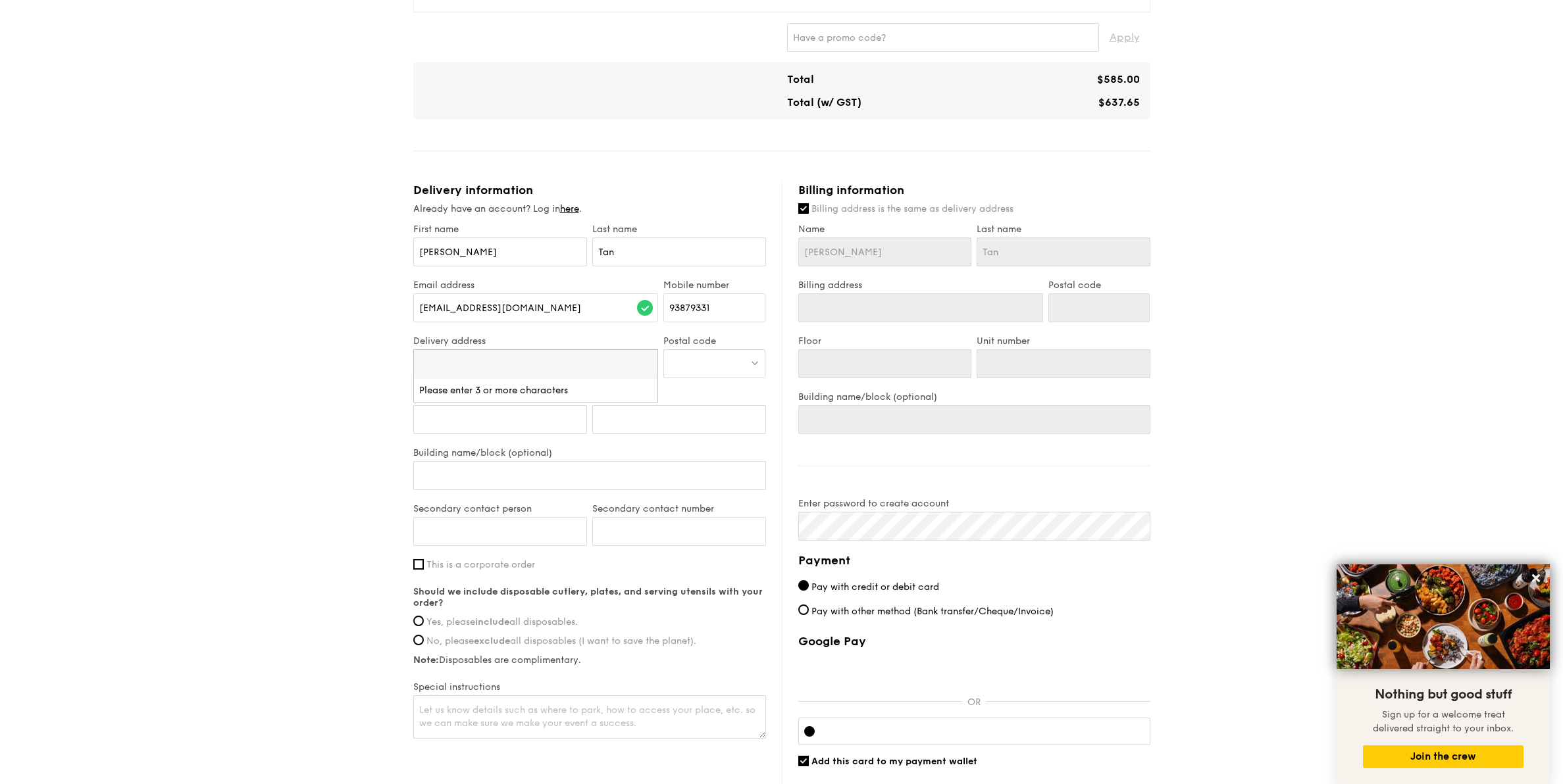
click at [580, 367] on input "search" at bounding box center [536, 364] width 244 height 29
click at [688, 392] on label "Unit number" at bounding box center [679, 397] width 174 height 11
click at [688, 405] on input "Unit number" at bounding box center [679, 420] width 174 height 29
click at [498, 374] on div "Enter street name or postal code" at bounding box center [535, 364] width 245 height 29
type input "100 HIGH STREET"
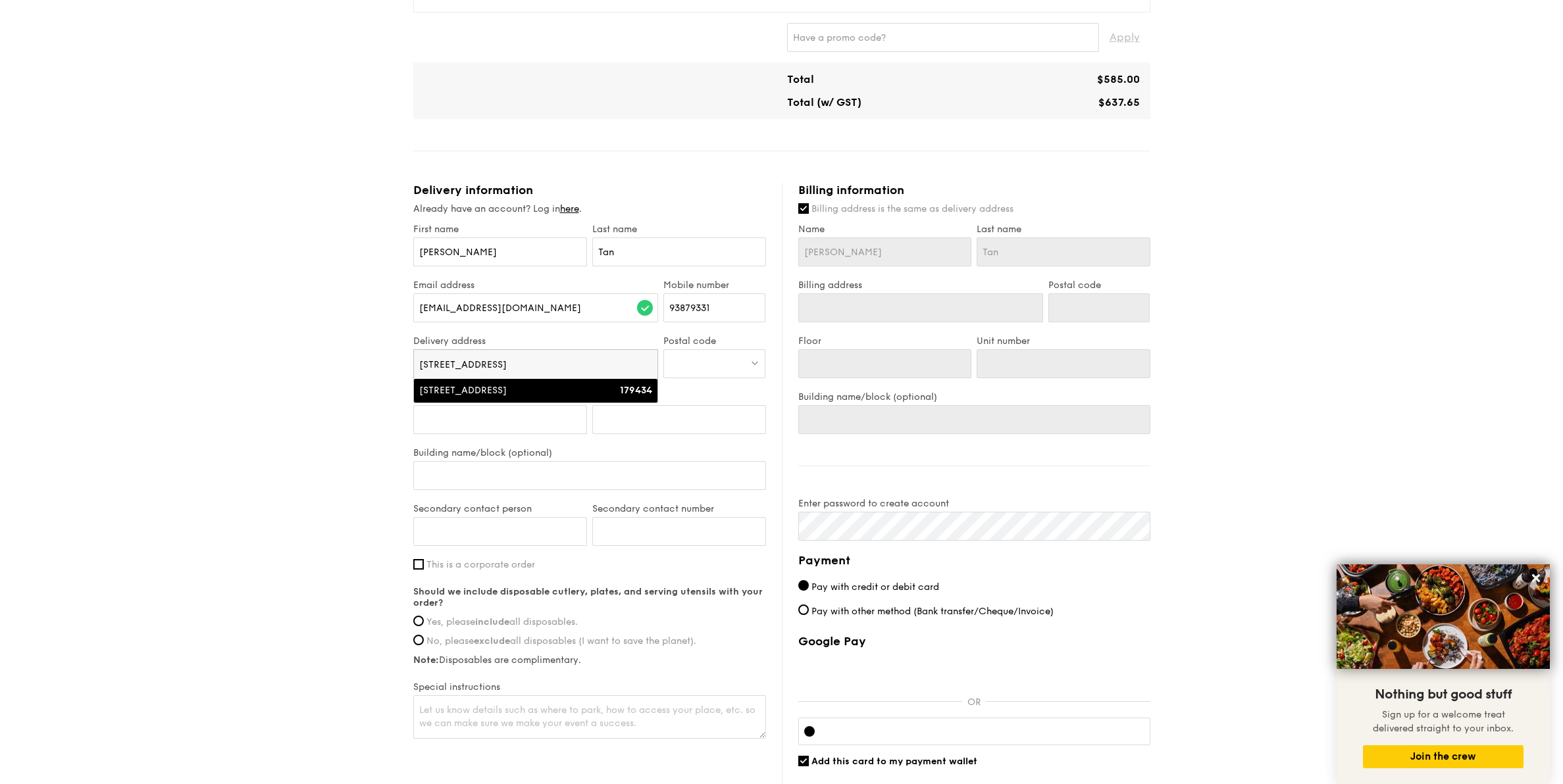
click at [512, 388] on div "[STREET_ADDRESS]" at bounding box center [507, 391] width 175 height 13
type input "[STREET_ADDRESS]"
type input "179434"
click at [452, 402] on div "Floor" at bounding box center [499, 419] width 179 height 56
click at [452, 420] on input "Floor" at bounding box center [499, 420] width 174 height 29
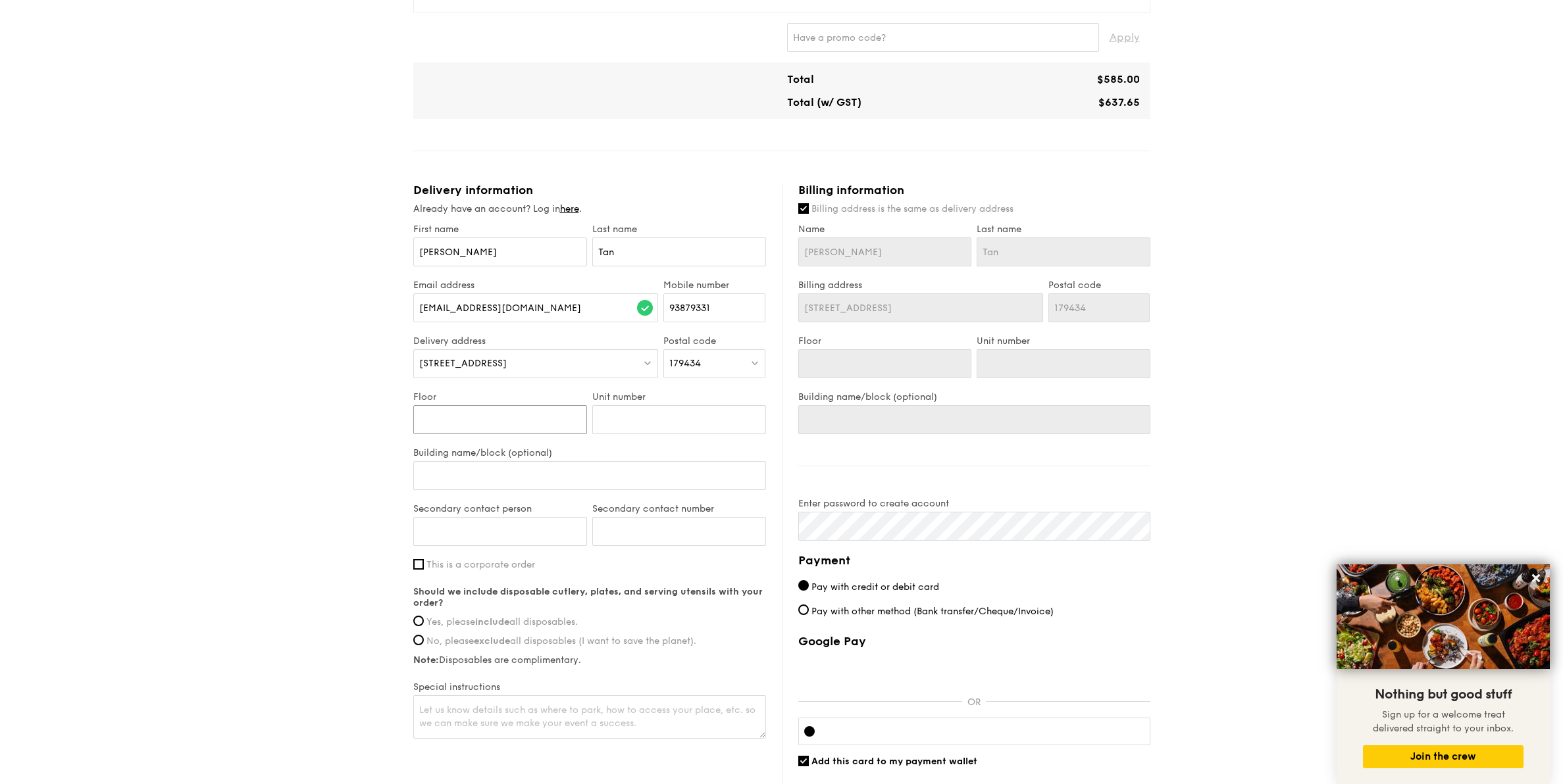
type input "0"
type input "07"
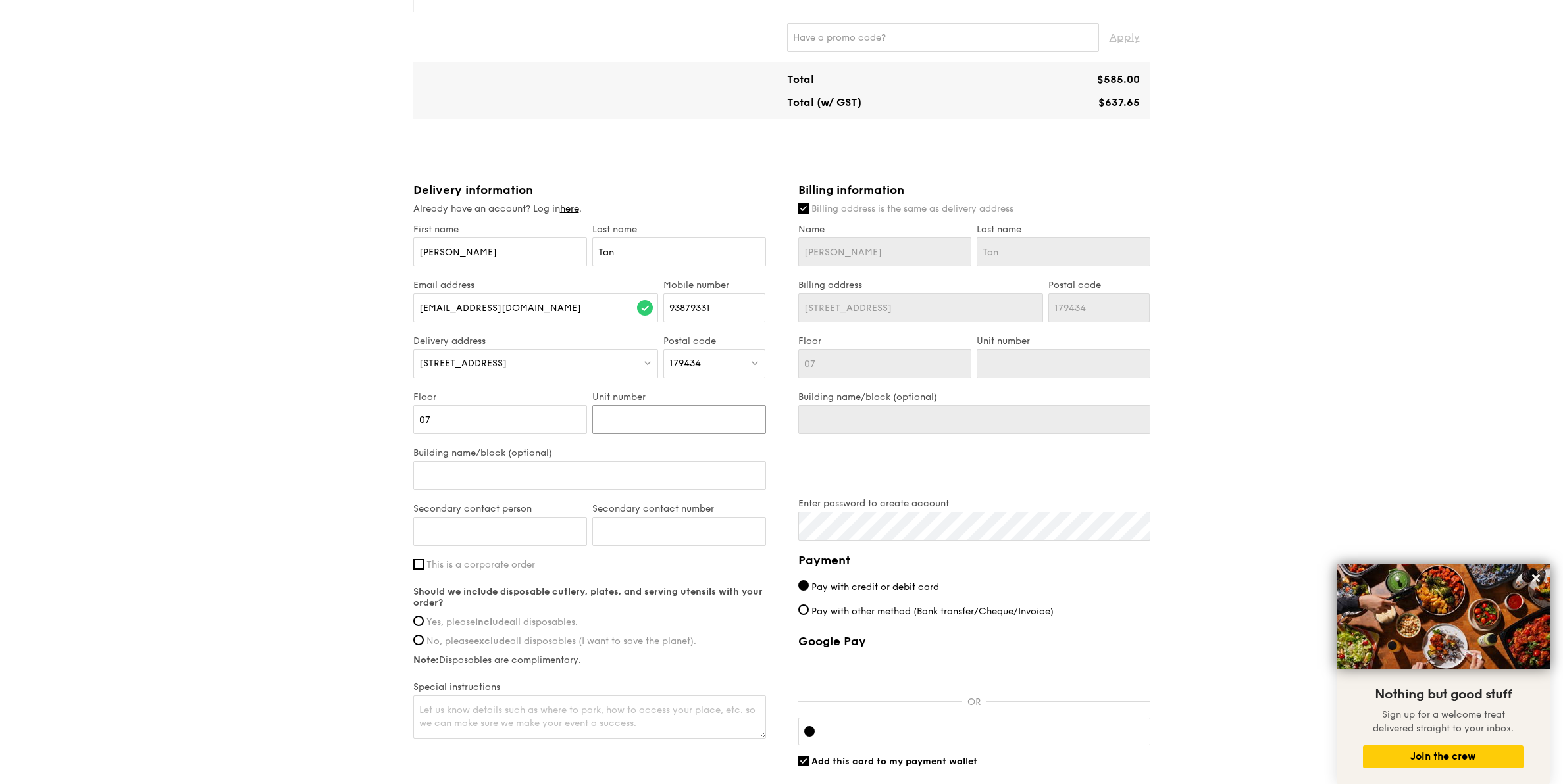
click at [635, 421] on input "Unit number" at bounding box center [679, 420] width 174 height 29
type input "0"
type input "01"
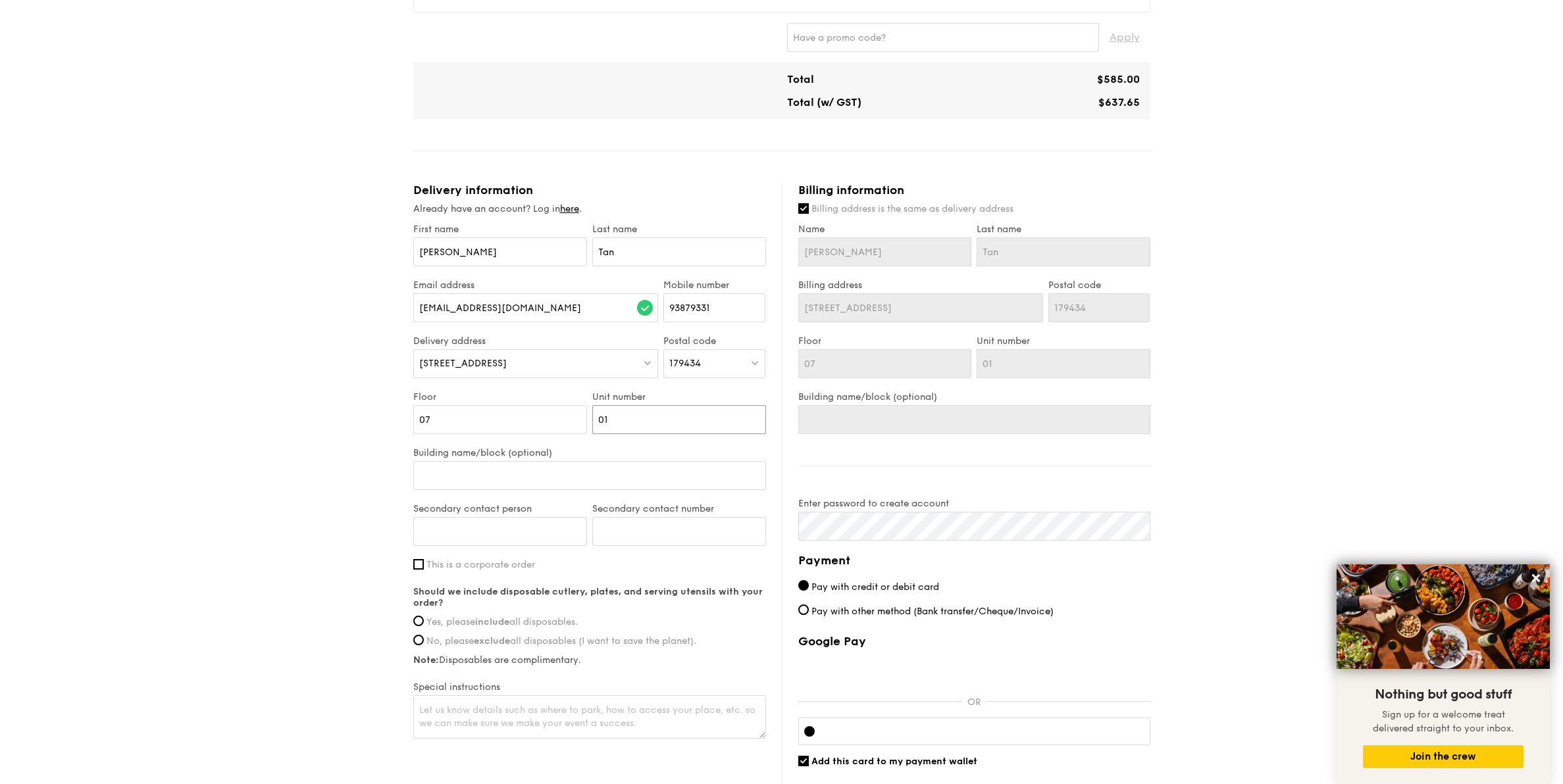
type input "01"
click at [588, 468] on input "Building name/block (optional)" at bounding box center [589, 476] width 353 height 29
type input "T"
type input "TREASU"
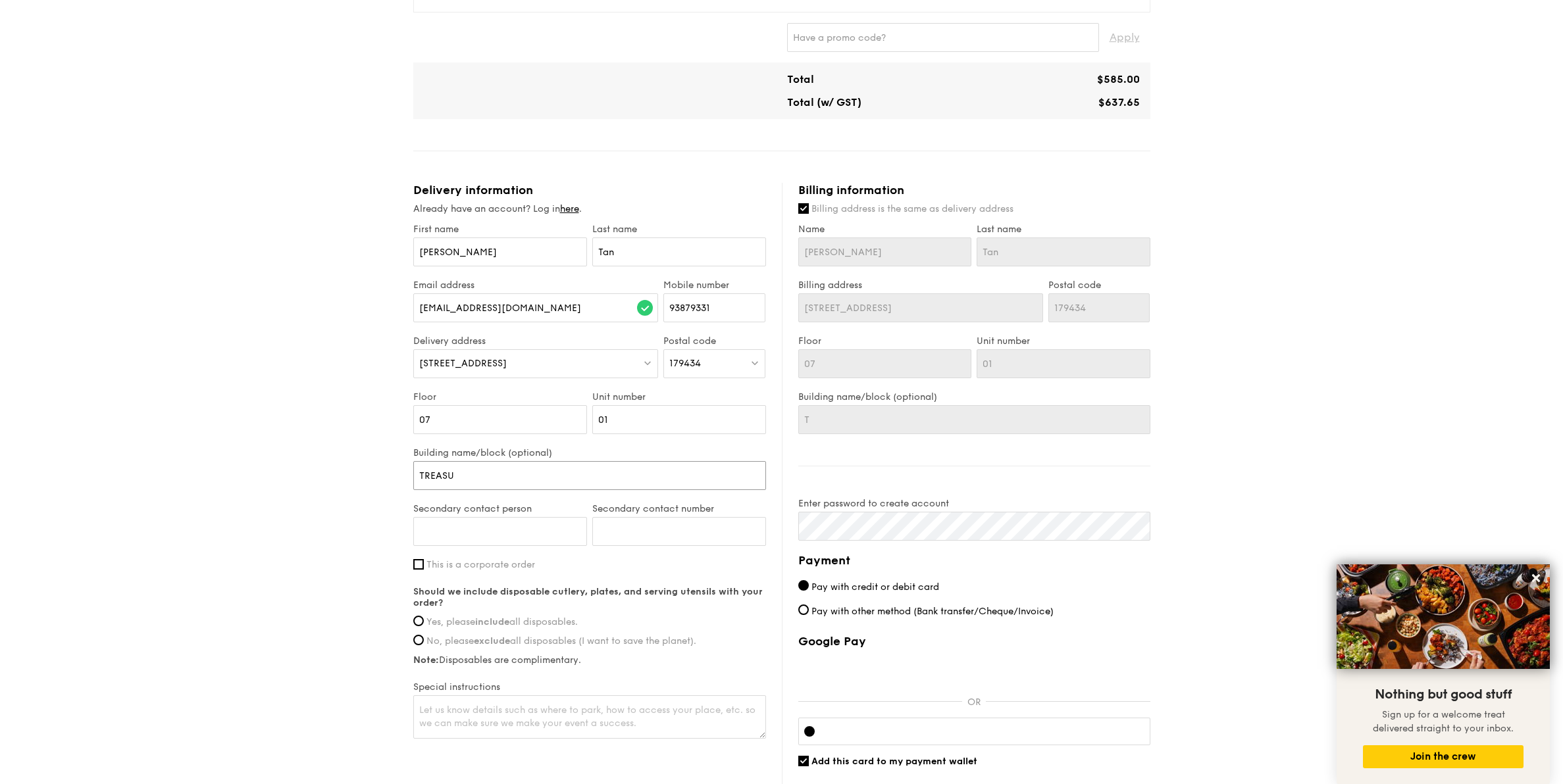
type input "TREASU"
type input "TREASUR"
type input "TREASURY"
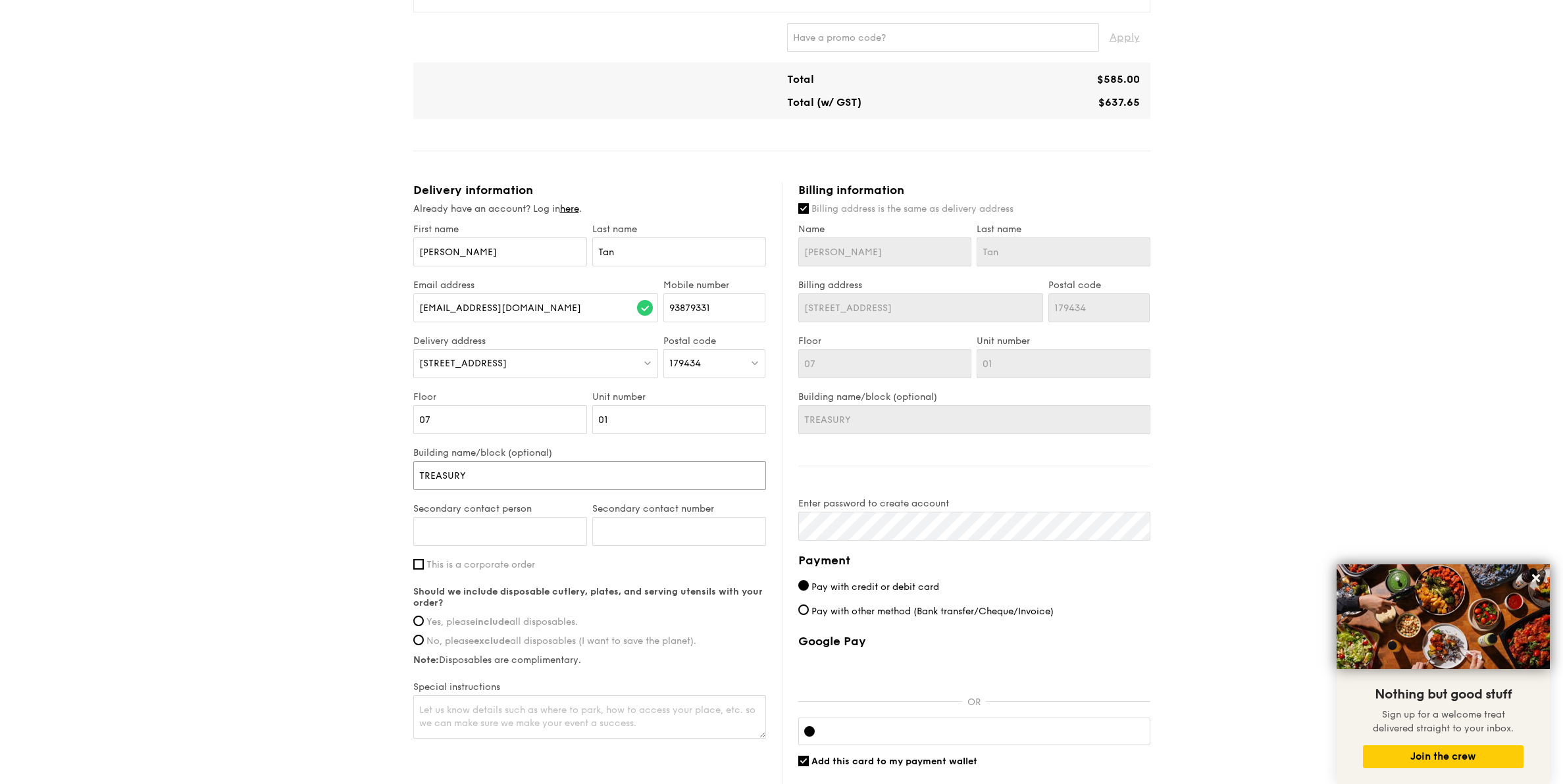
type input "TREASURY"
click at [499, 487] on strong "include" at bounding box center [492, 622] width 34 height 11
click at [424, 487] on input "Yes, please include all disposables." at bounding box center [418, 621] width 11 height 11
radio input "true"
click at [519, 487] on span "This is a corporate order" at bounding box center [481, 565] width 108 height 11
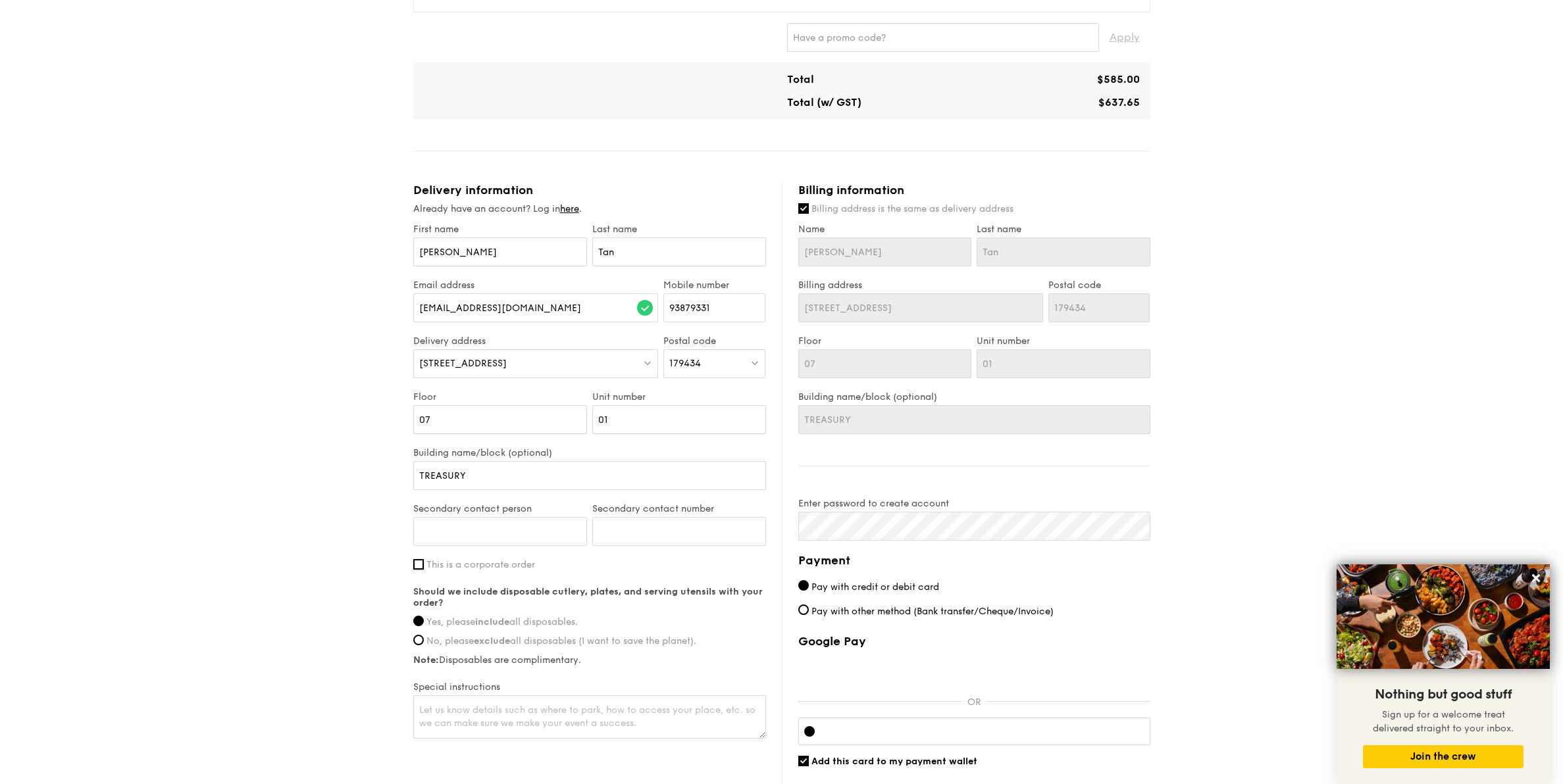
click at [424, 487] on input "This is a corporate order" at bounding box center [418, 564] width 11 height 11
checkbox input "true"
click at [520, 487] on input "Company name" at bounding box center [589, 607] width 353 height 29
type input "PUBUBL"
click at [618, 487] on input "Secondary contact number" at bounding box center [679, 532] width 174 height 29
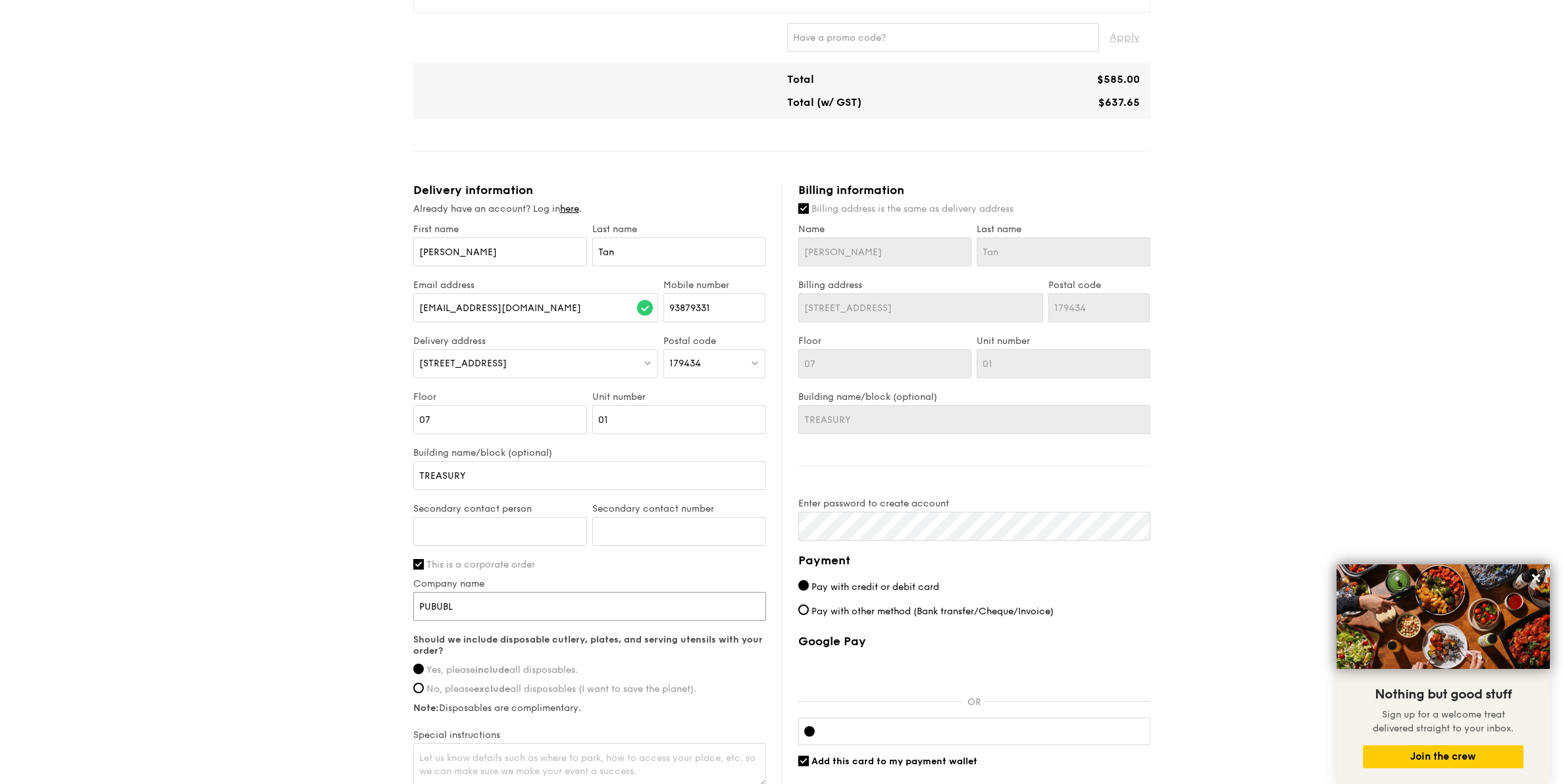
click at [542, 487] on input "PUBUBL" at bounding box center [589, 607] width 353 height 29
click at [624, 487] on div "Secondary contact number" at bounding box center [678, 531] width 179 height 56
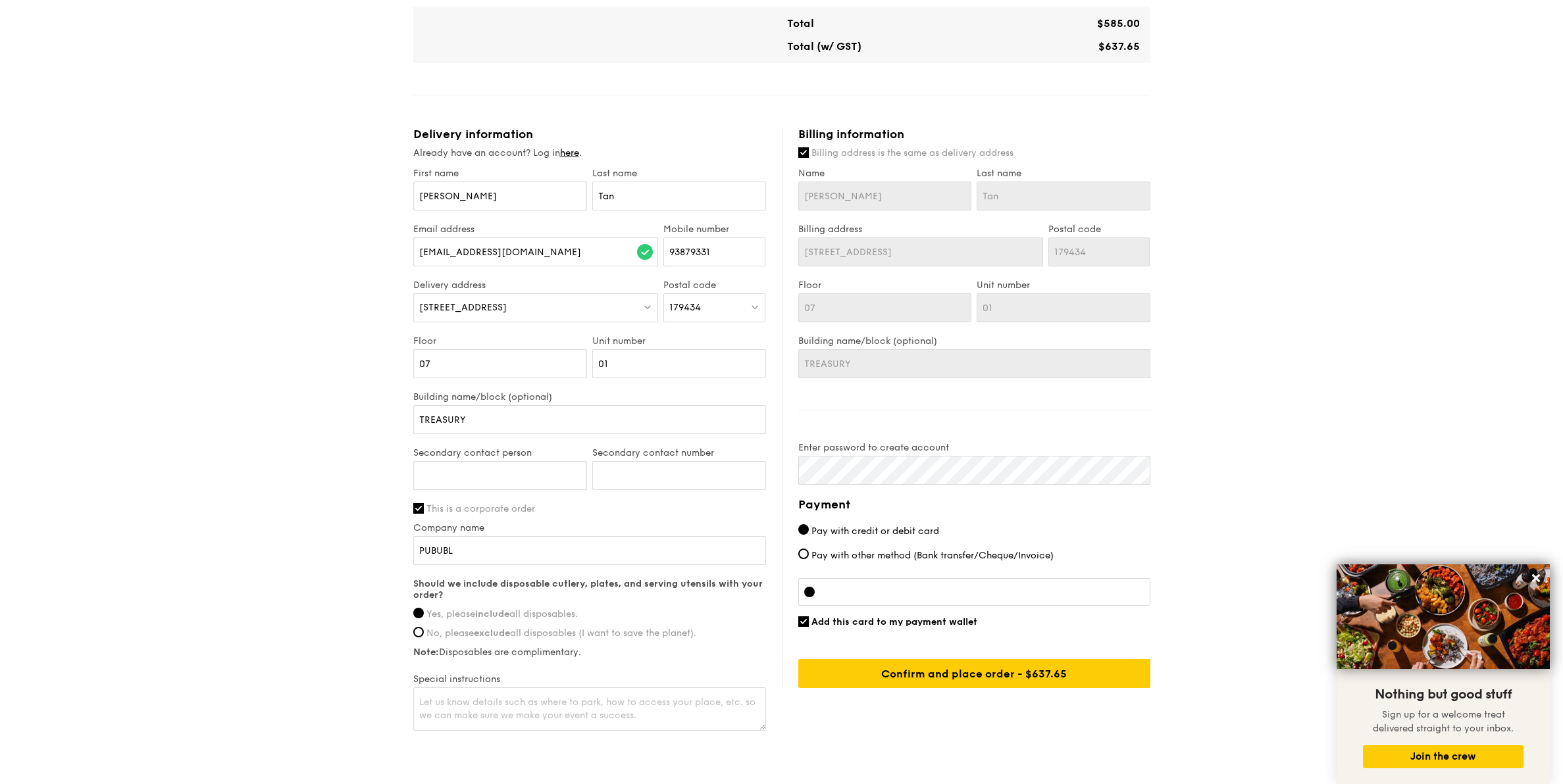
scroll to position [577, 0]
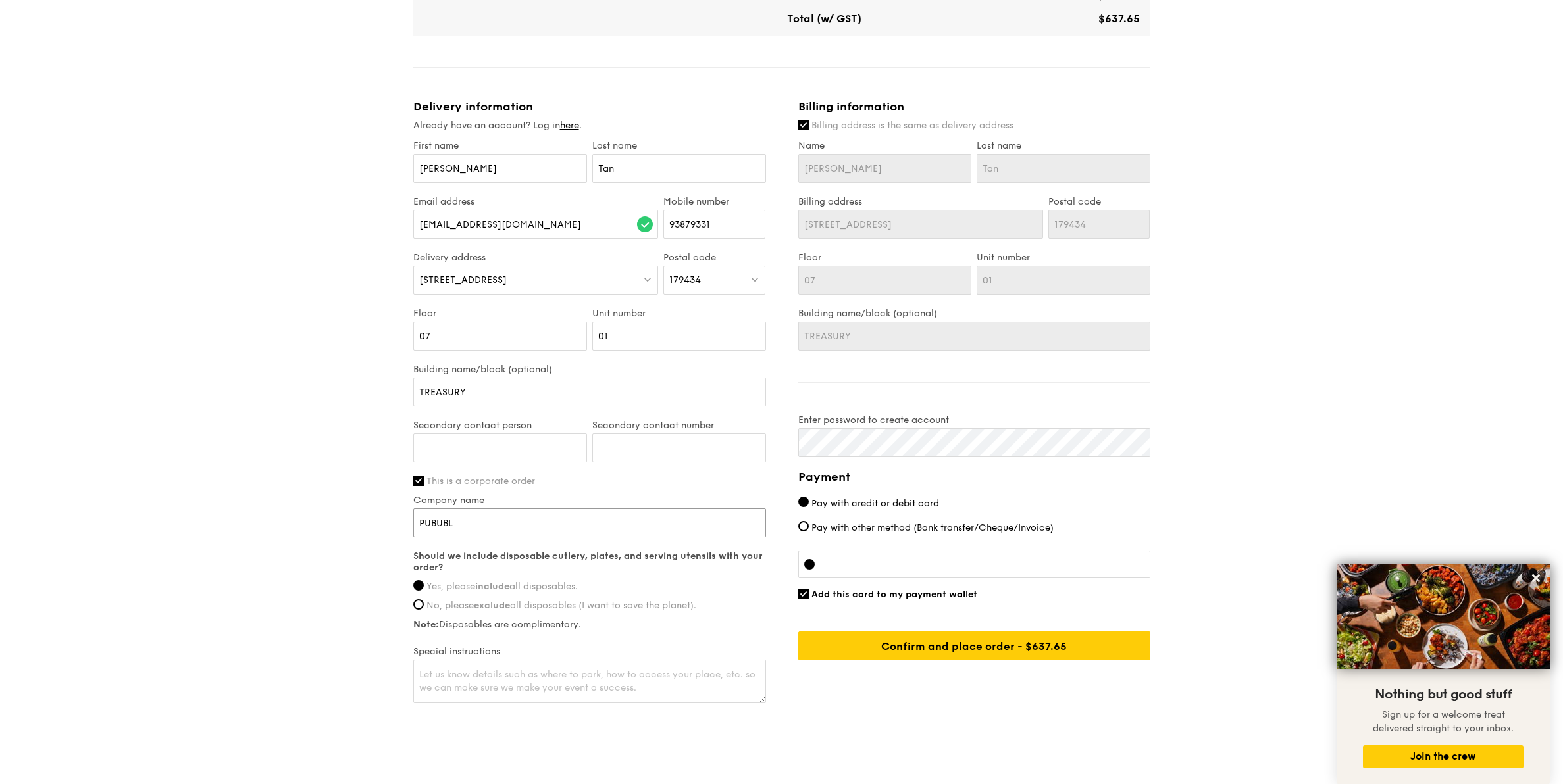
click at [440, 520] on input "PUBUBL" at bounding box center [589, 523] width 353 height 29
type input "p"
type input "Puy"
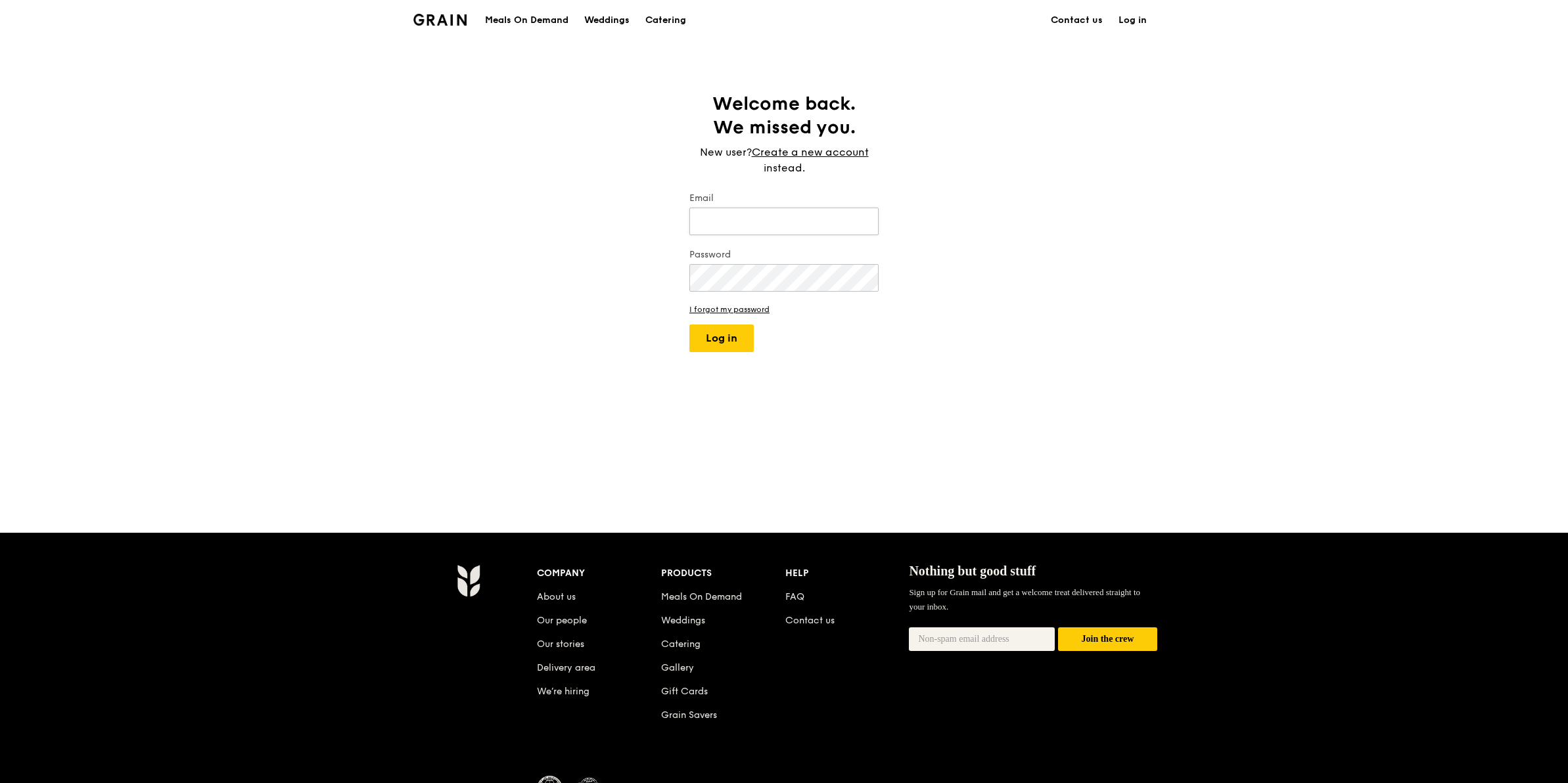
click at [750, 232] on input "Email" at bounding box center [784, 221] width 189 height 27
type input "[EMAIL_ADDRESS][DOMAIN_NAME]"
click at [689, 325] on button "Log in" at bounding box center [722, 339] width 65 height 27
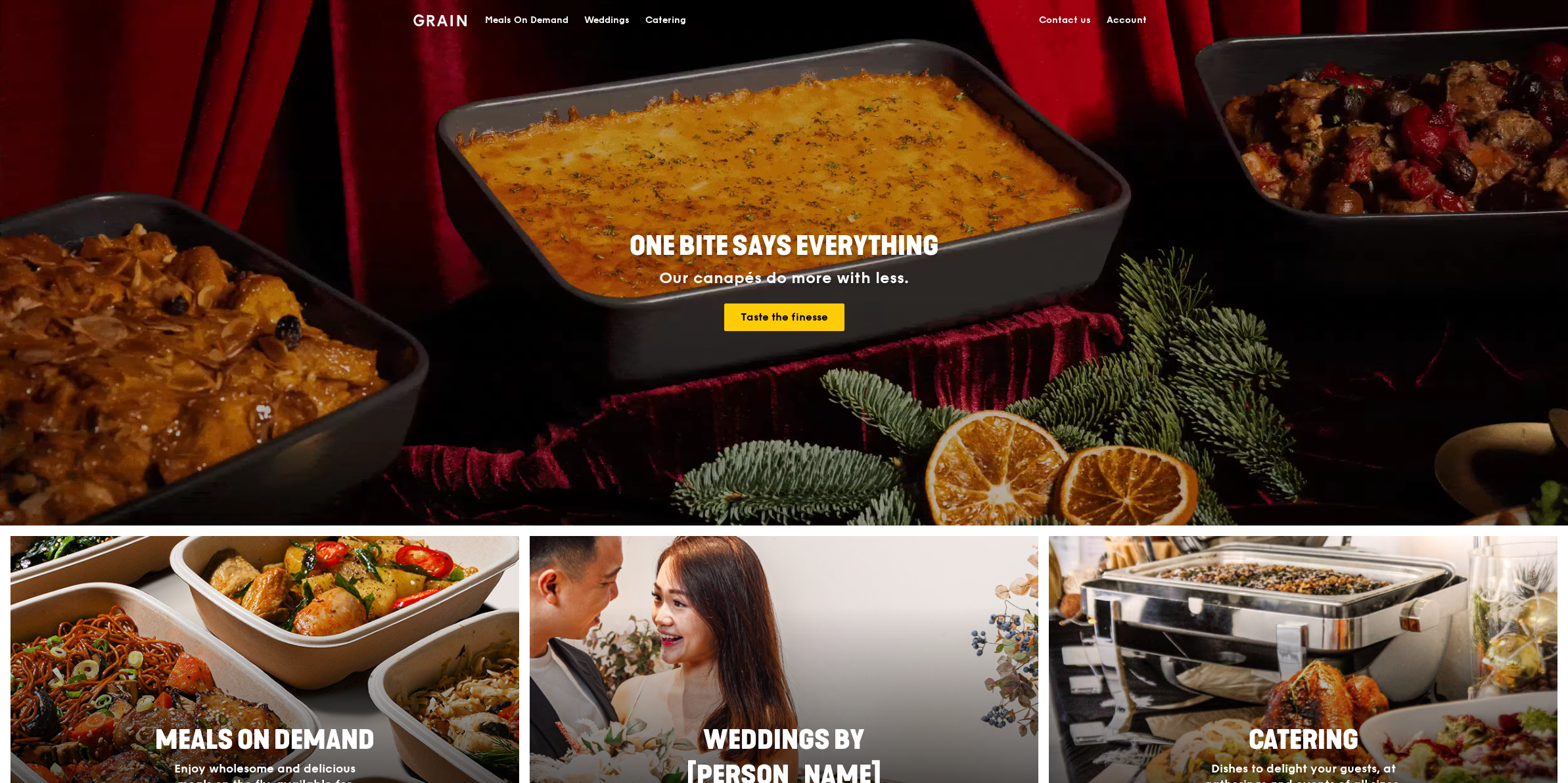
click at [1116, 18] on link "Account" at bounding box center [1126, 20] width 56 height 40
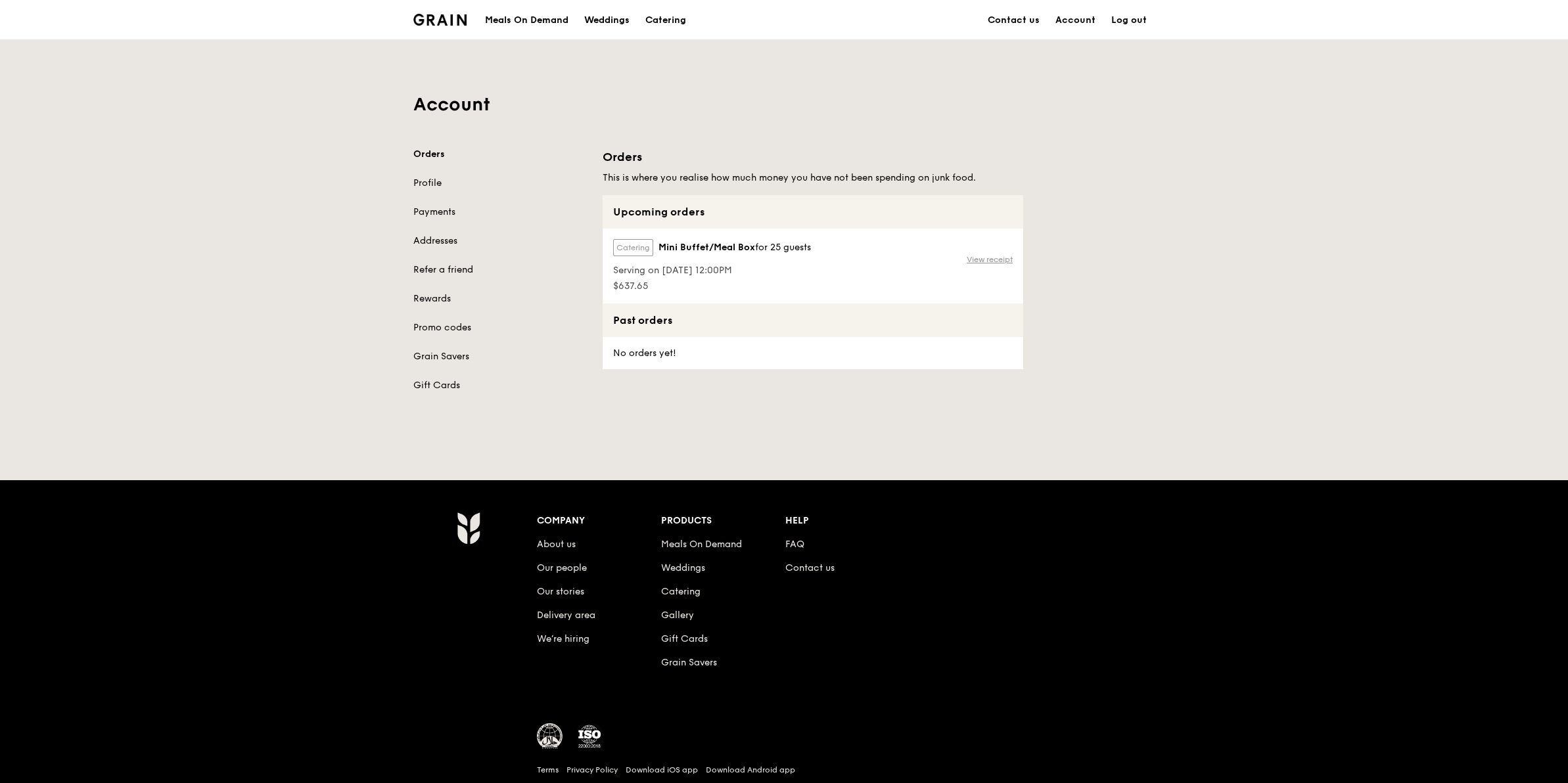
click at [1005, 255] on link "View receipt" at bounding box center [989, 259] width 46 height 11
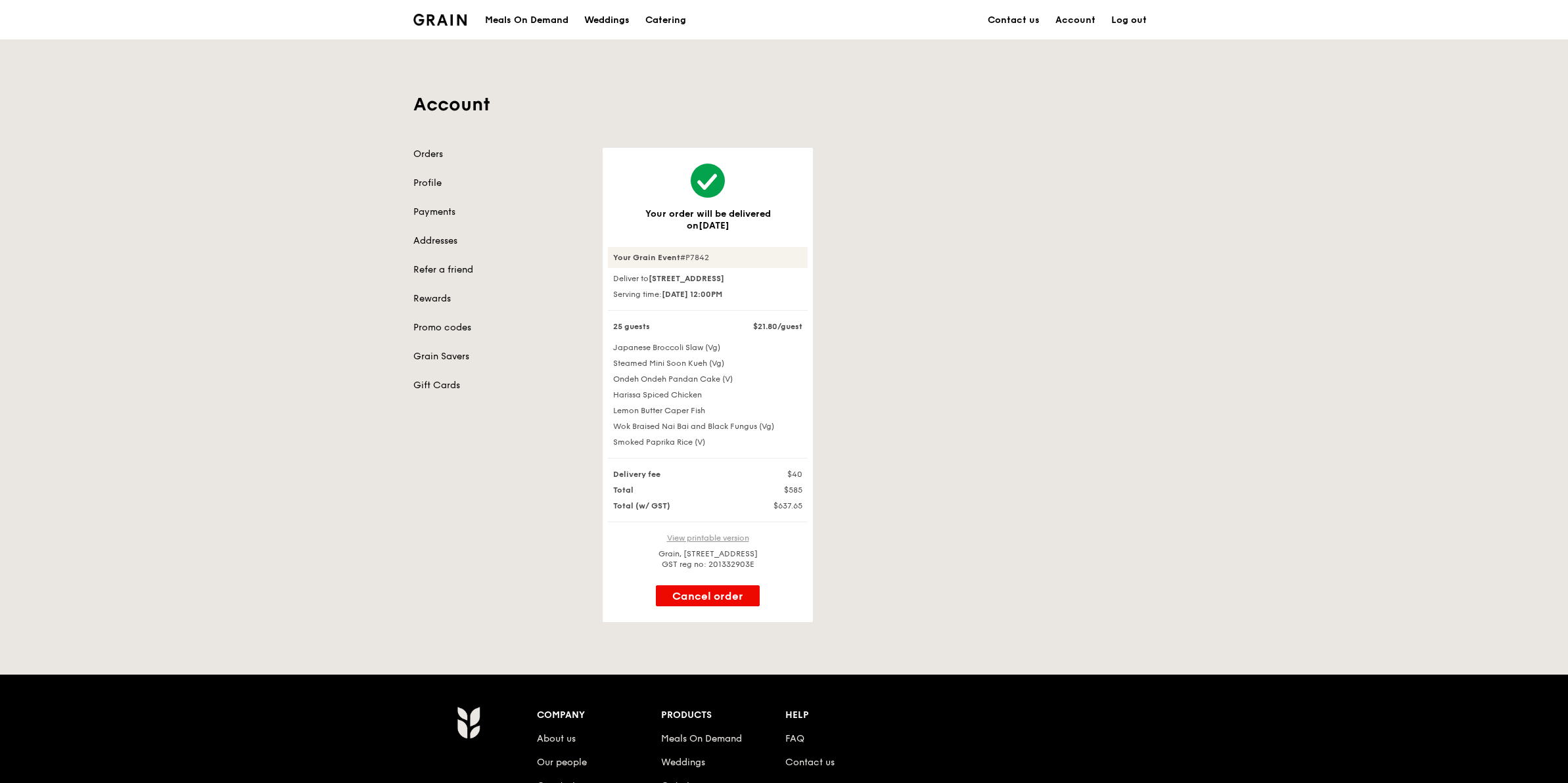
click at [743, 533] on link "View printable version" at bounding box center [708, 537] width 82 height 9
click at [1129, 13] on link "Log out" at bounding box center [1128, 20] width 51 height 40
